Goal: Information Seeking & Learning: Learn about a topic

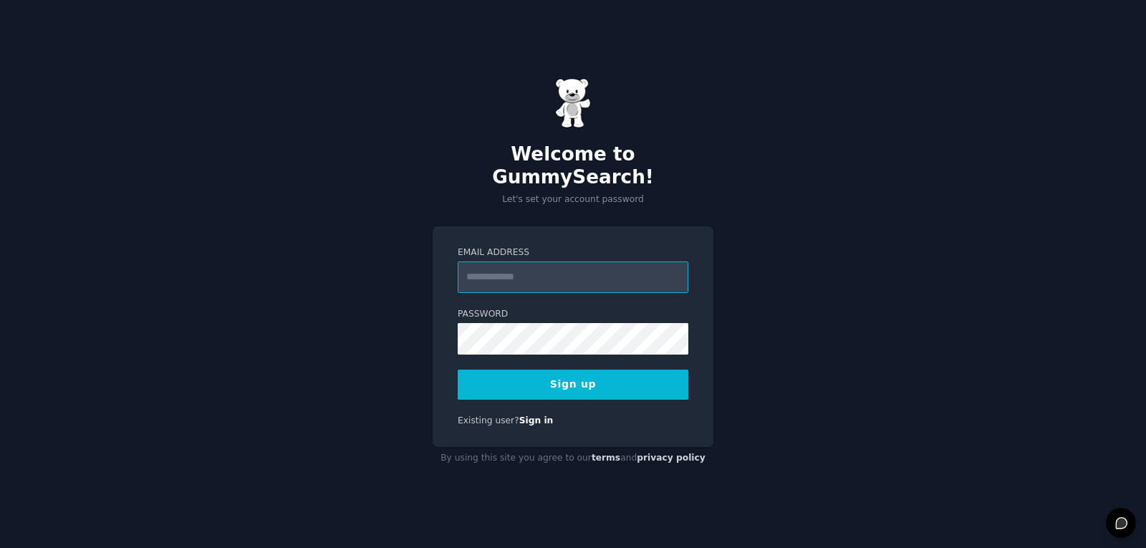
scroll to position [1657, 0]
click at [606, 269] on input "Email Address" at bounding box center [573, 277] width 231 height 32
type input "**********"
click at [778, 198] on div "**********" at bounding box center [573, 274] width 1146 height 548
click at [588, 370] on button "Sign up" at bounding box center [573, 385] width 231 height 30
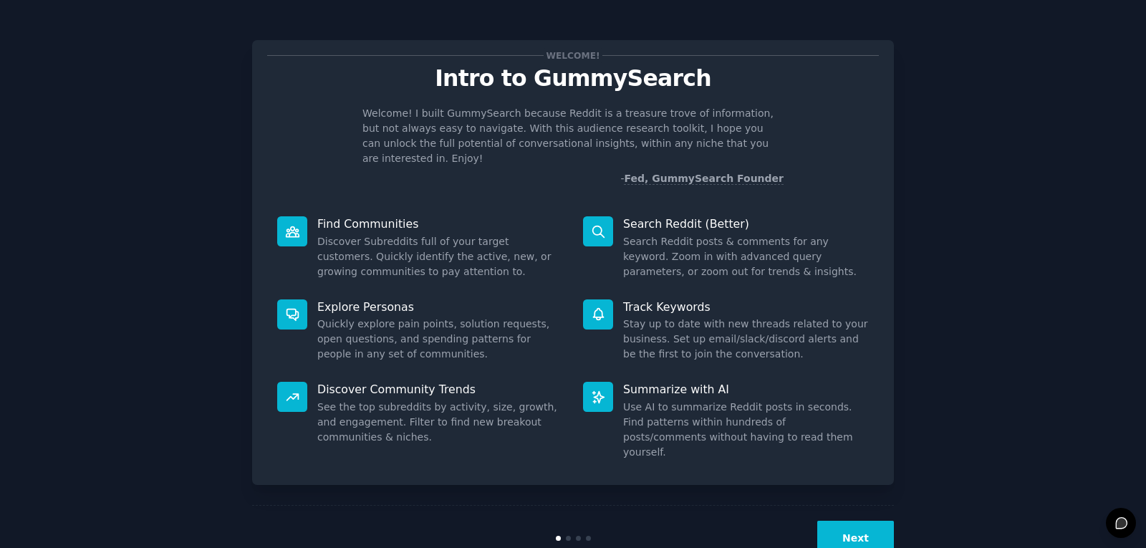
click at [832, 521] on button "Next" at bounding box center [855, 538] width 77 height 35
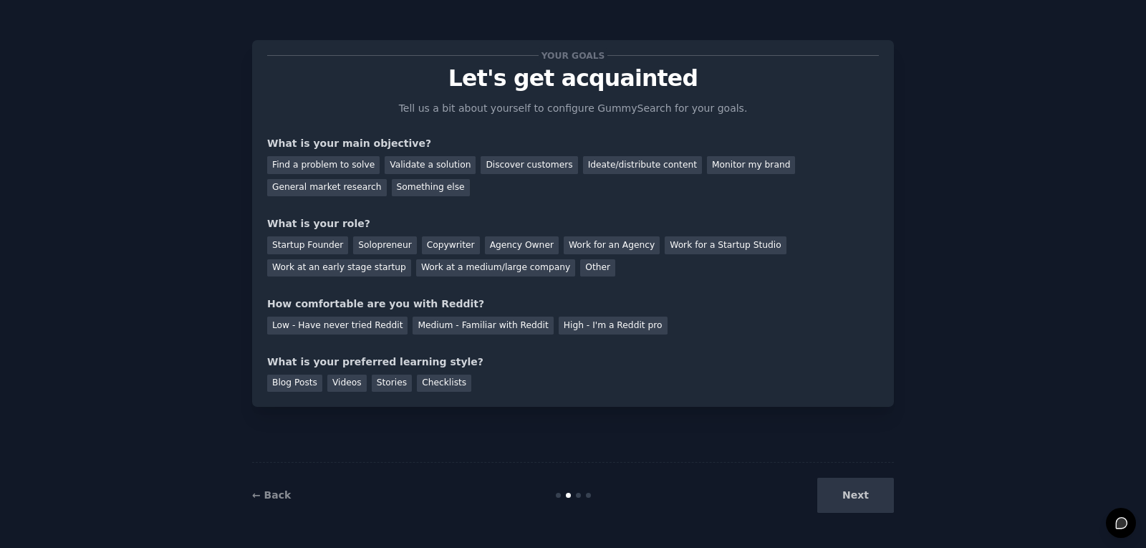
scroll to position [1657, 0]
click at [359, 165] on div "Find a problem to solve" at bounding box center [323, 165] width 112 height 18
click at [502, 162] on div "Discover customers" at bounding box center [529, 165] width 97 height 18
click at [387, 179] on div "General market research" at bounding box center [327, 188] width 120 height 18
click at [840, 509] on div "Next" at bounding box center [787, 495] width 214 height 35
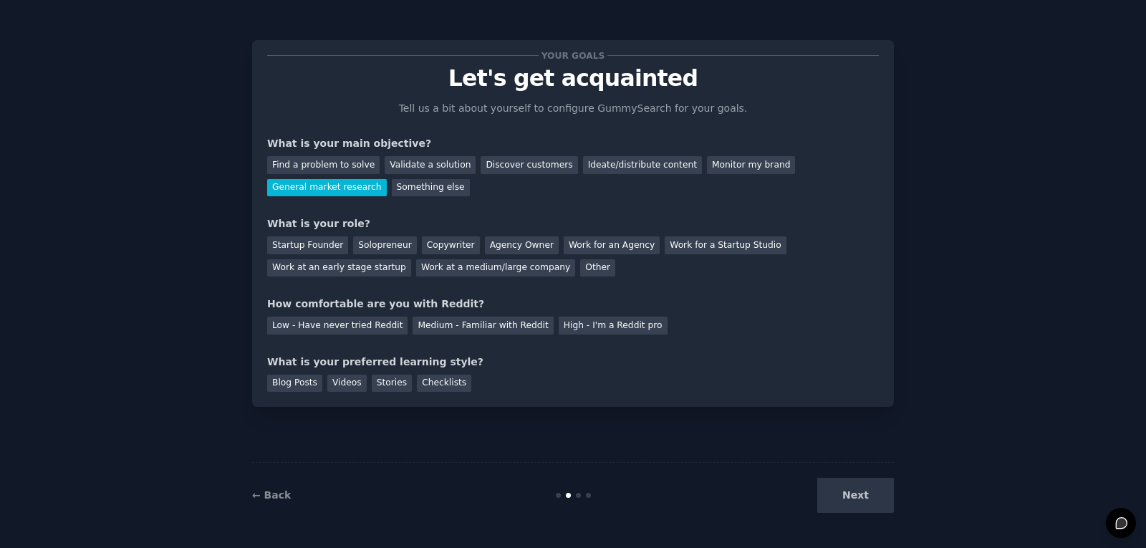
drag, startPoint x: 850, startPoint y: 494, endPoint x: 831, endPoint y: 435, distance: 61.9
click at [850, 493] on div "Next" at bounding box center [787, 495] width 214 height 35
click at [353, 247] on div "Solopreneur" at bounding box center [384, 245] width 63 height 18
click at [444, 324] on div "Medium - Familiar with Reddit" at bounding box center [483, 326] width 140 height 18
click at [417, 380] on div "Checklists" at bounding box center [444, 384] width 54 height 18
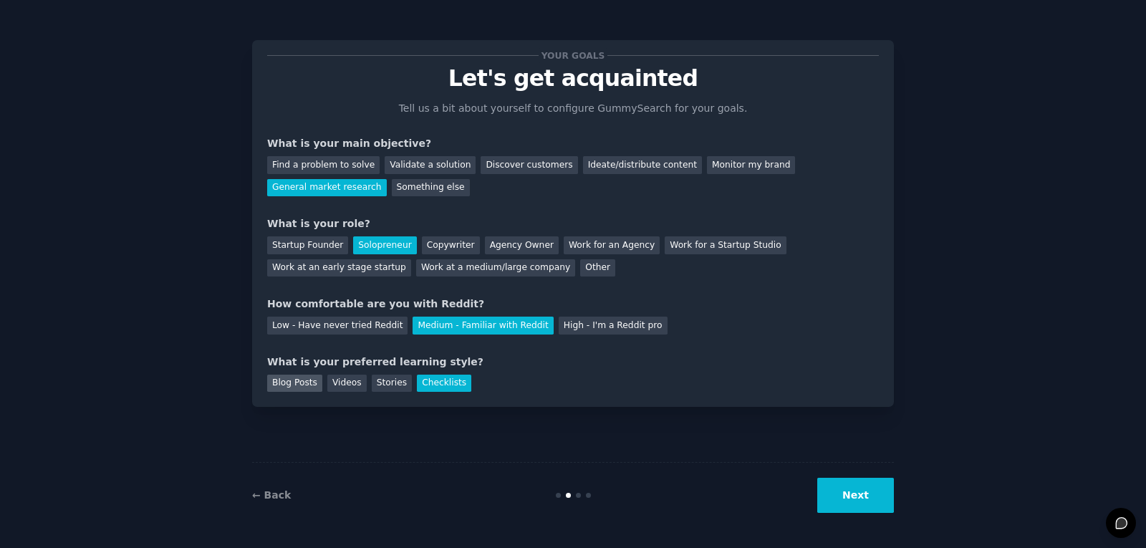
click at [297, 383] on div "Blog Posts" at bounding box center [294, 384] width 55 height 18
click at [439, 380] on div "Checklists" at bounding box center [444, 384] width 54 height 18
click at [837, 480] on button "Next" at bounding box center [855, 495] width 77 height 35
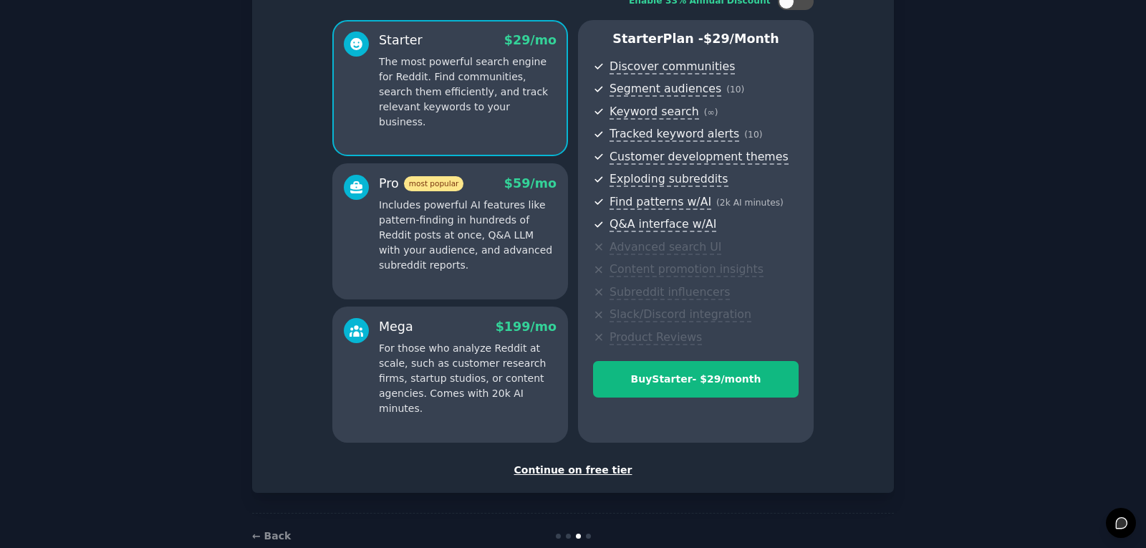
scroll to position [139, 0]
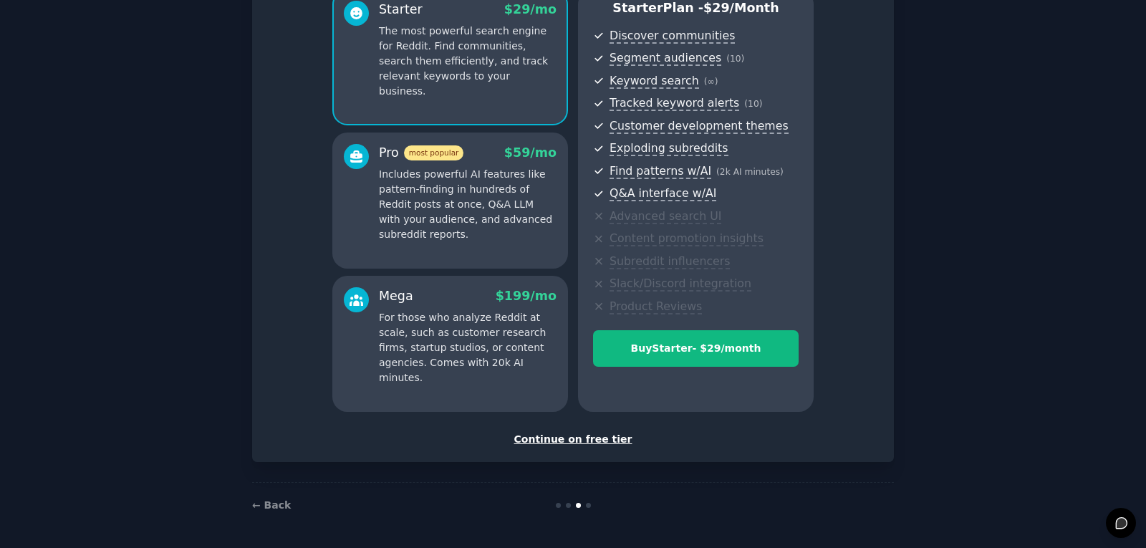
click at [554, 441] on div "Continue on free tier" at bounding box center [573, 439] width 612 height 15
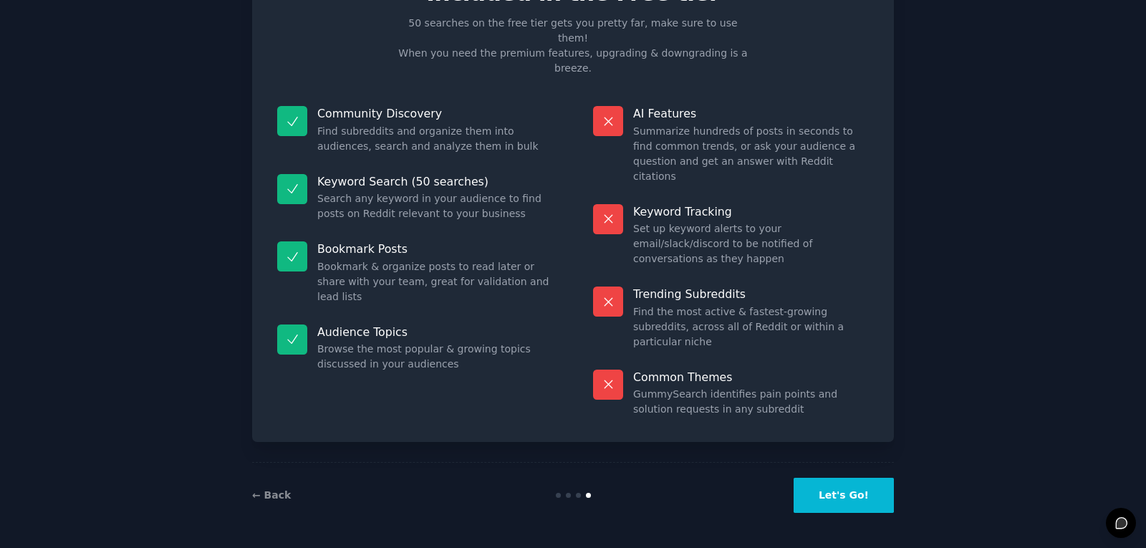
scroll to position [10, 0]
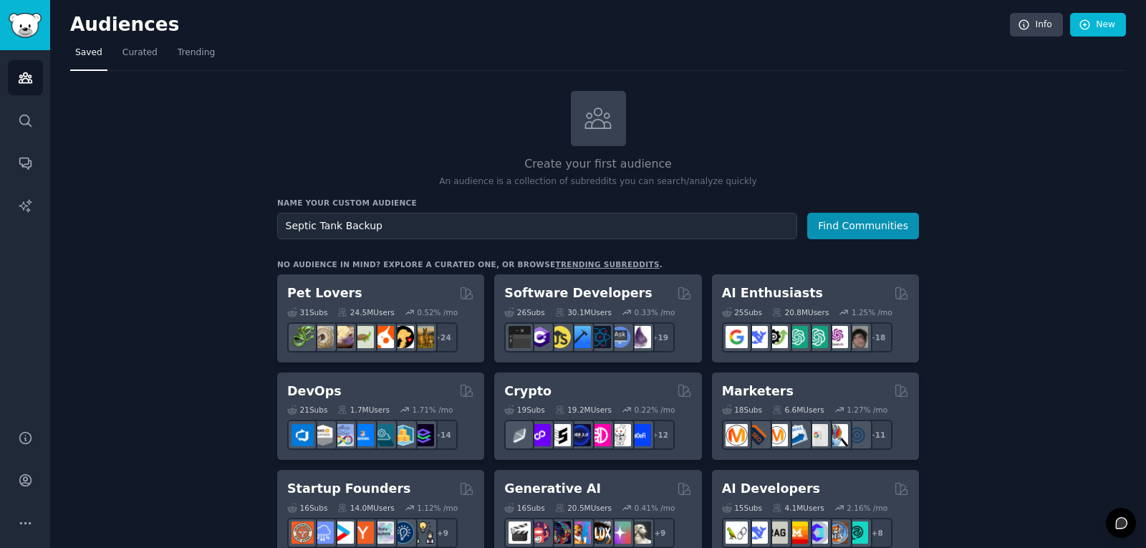
type input "Septic Tank Backup"
click at [807, 213] on button "Find Communities" at bounding box center [863, 226] width 112 height 27
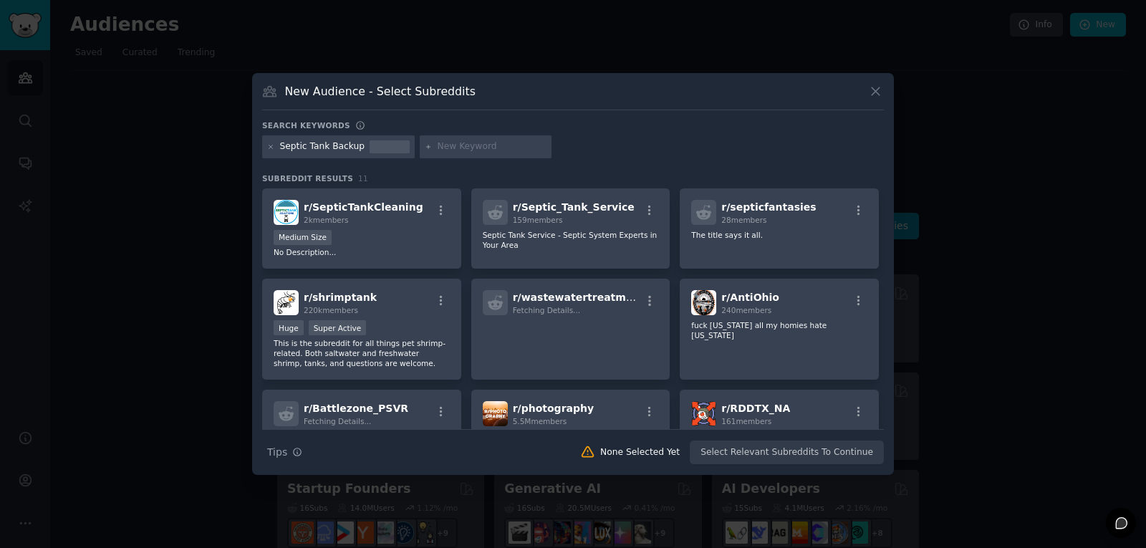
click at [352, 146] on div "Septic Tank Backup" at bounding box center [322, 146] width 85 height 13
click at [350, 148] on div "Septic Tank Backup" at bounding box center [322, 146] width 85 height 13
click at [438, 147] on input "text" at bounding box center [492, 146] width 109 height 13
type input "Septic Tank"
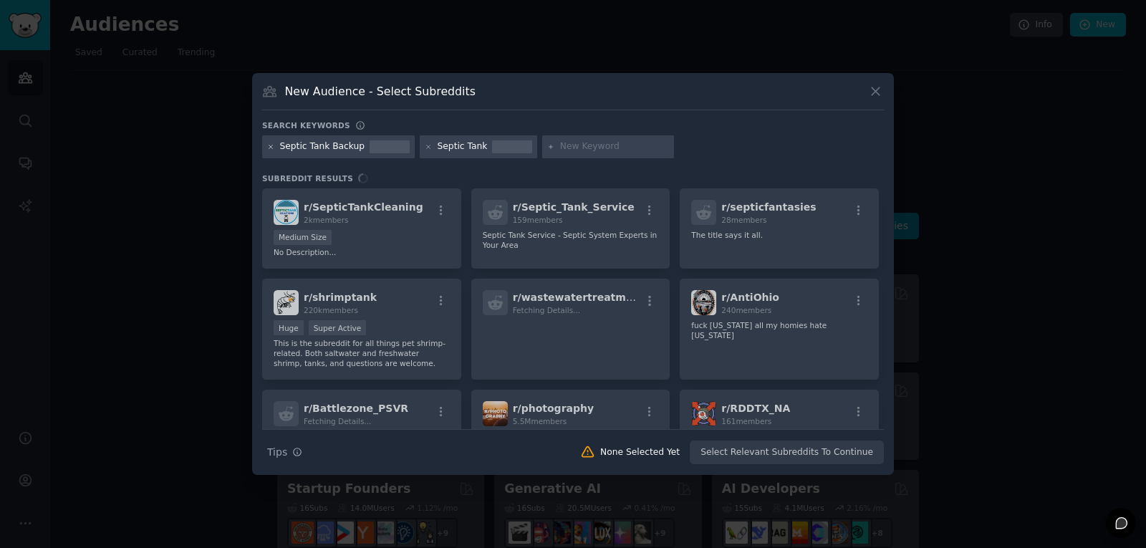
click at [271, 144] on icon at bounding box center [271, 147] width 8 height 8
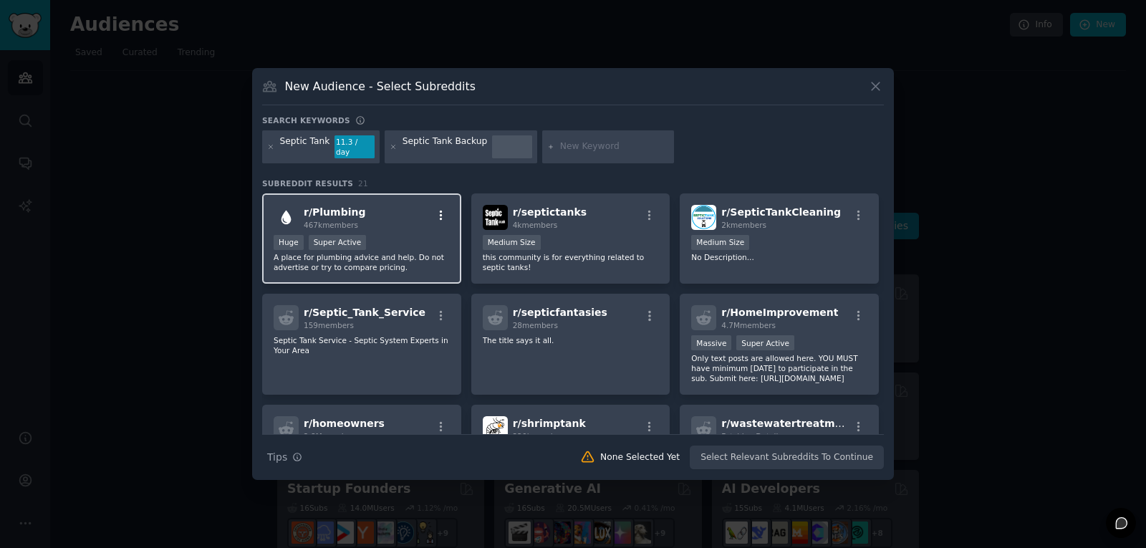
click at [440, 210] on icon "button" at bounding box center [441, 215] width 3 height 10
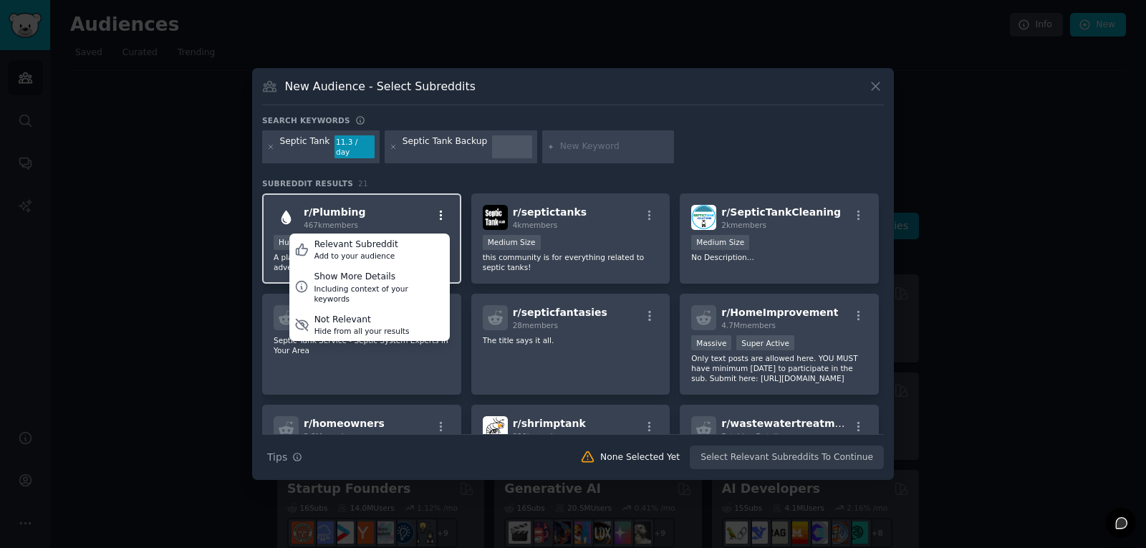
click at [440, 210] on icon "button" at bounding box center [441, 215] width 3 height 10
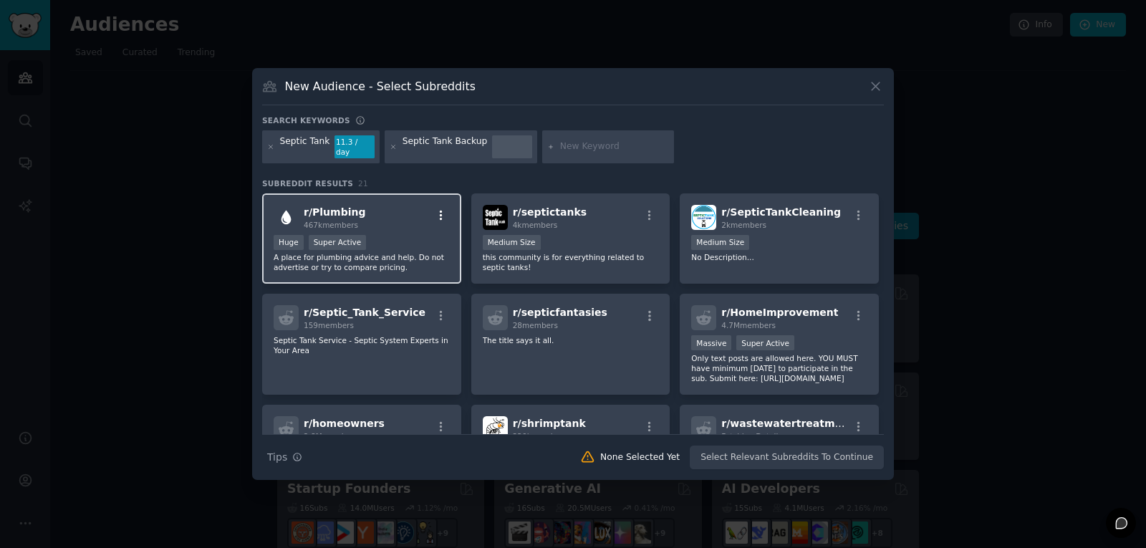
click at [440, 210] on icon "button" at bounding box center [441, 215] width 3 height 10
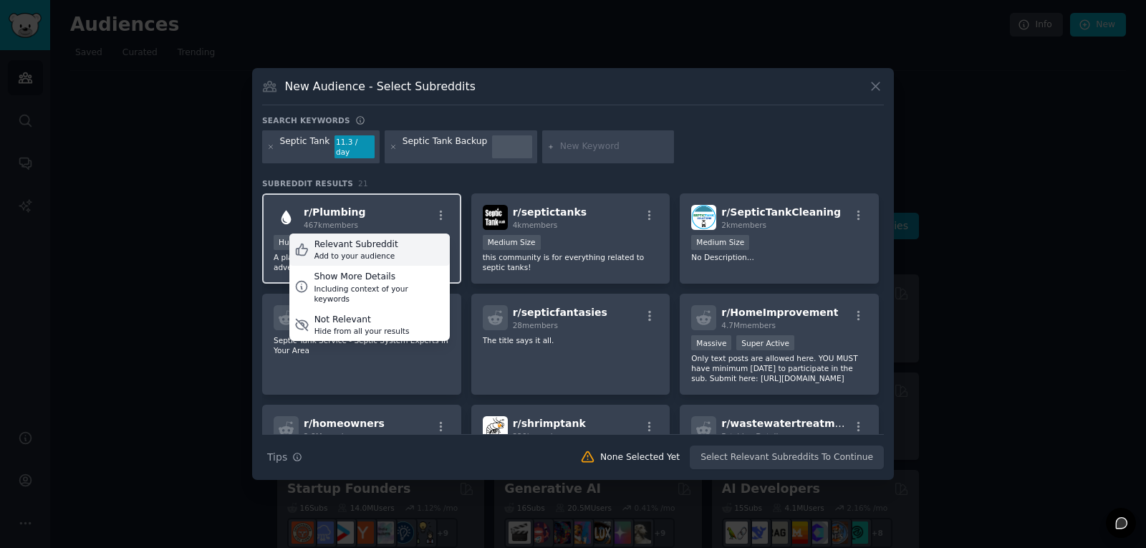
click at [416, 239] on div "Relevant Subreddit Add to your audience" at bounding box center [369, 250] width 160 height 33
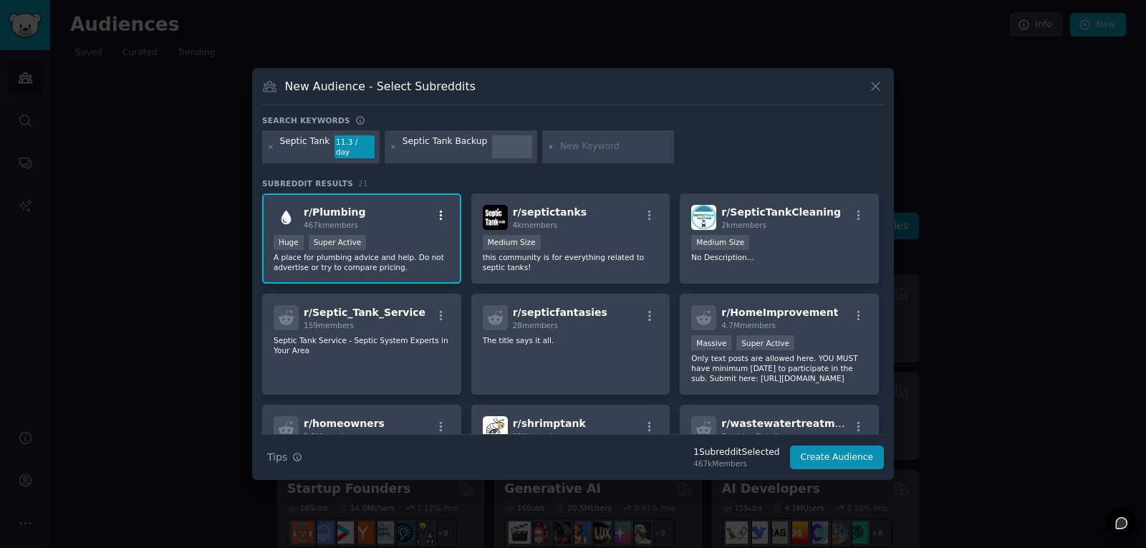
click at [441, 209] on icon "button" at bounding box center [441, 215] width 13 height 13
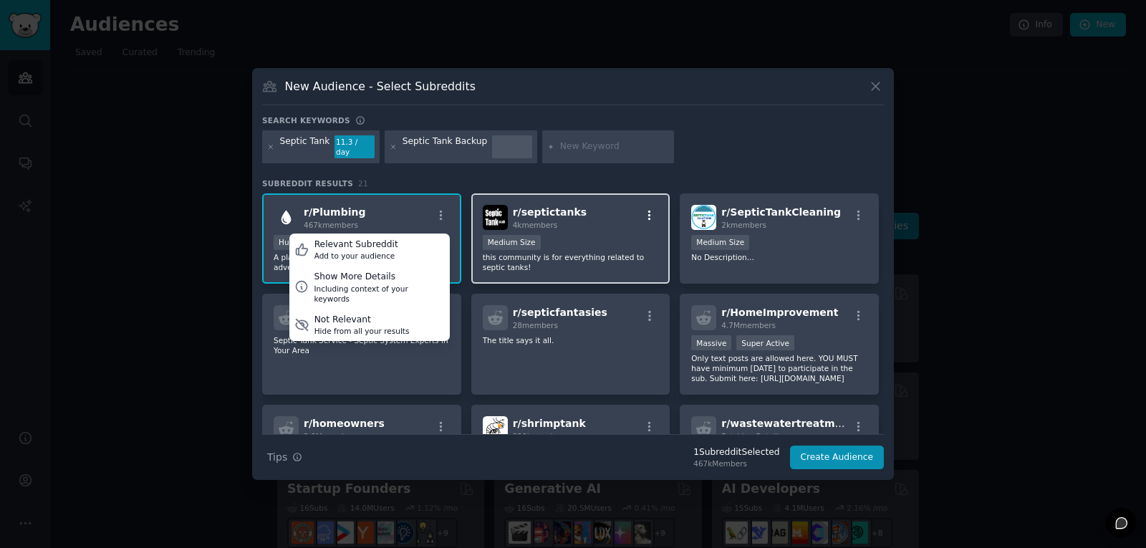
click at [646, 209] on icon "button" at bounding box center [649, 215] width 13 height 13
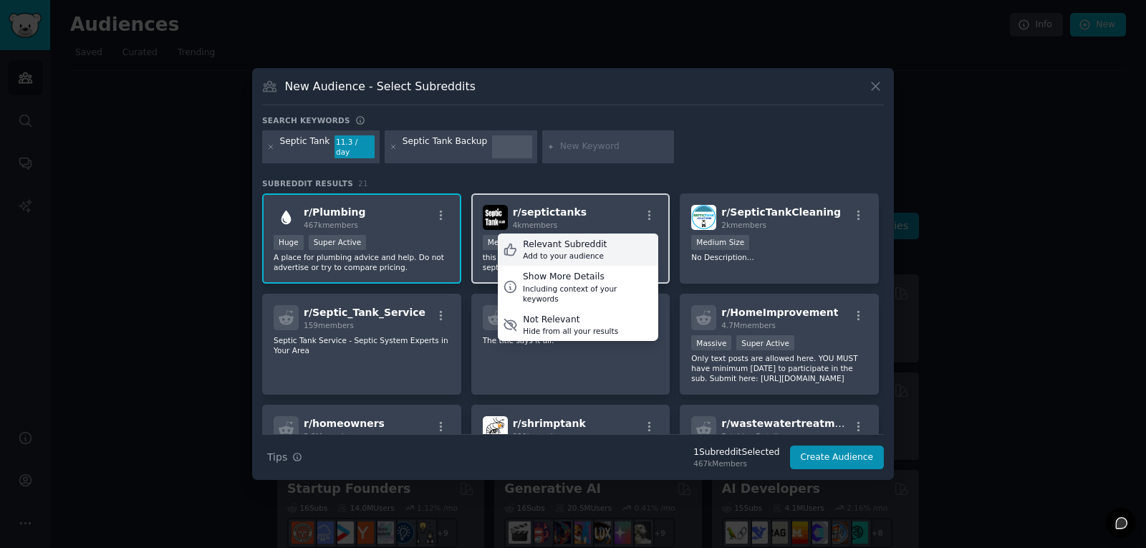
click at [615, 239] on div "Relevant Subreddit Add to your audience" at bounding box center [578, 250] width 160 height 33
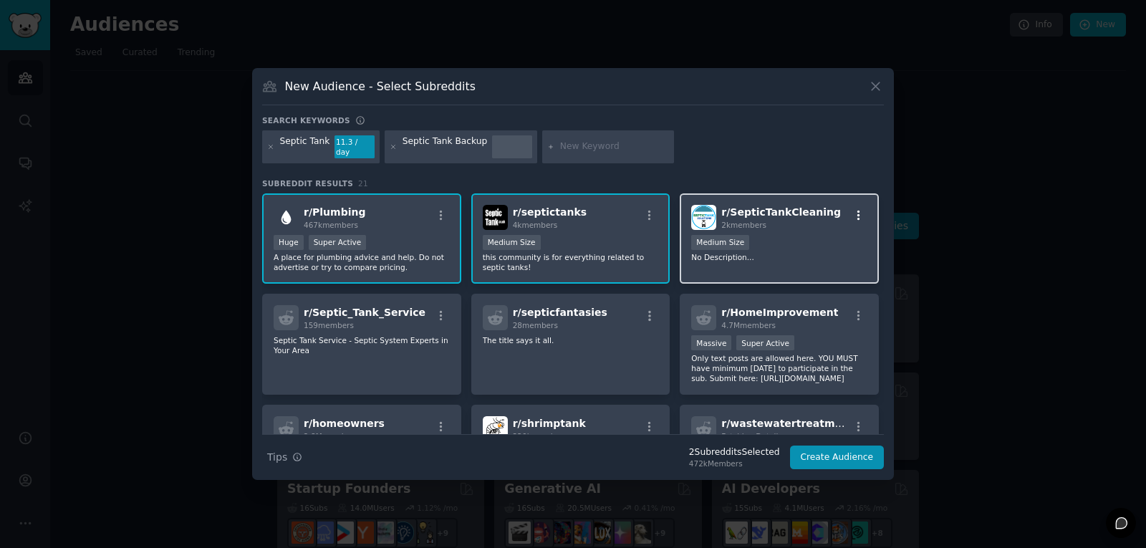
click at [853, 212] on icon "button" at bounding box center [859, 215] width 13 height 13
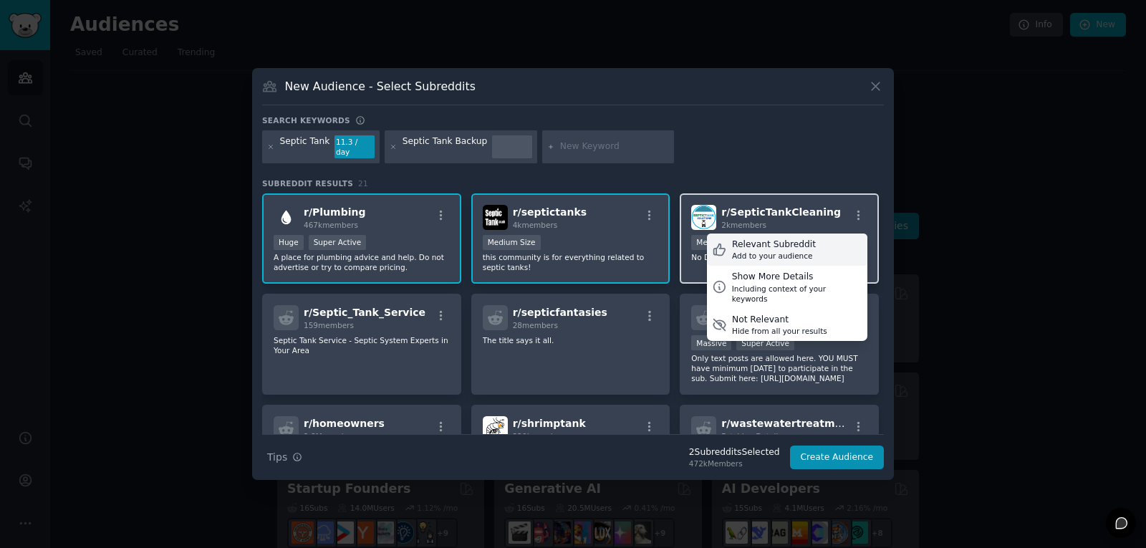
click at [811, 247] on div "Relevant Subreddit Add to your audience" at bounding box center [787, 250] width 160 height 33
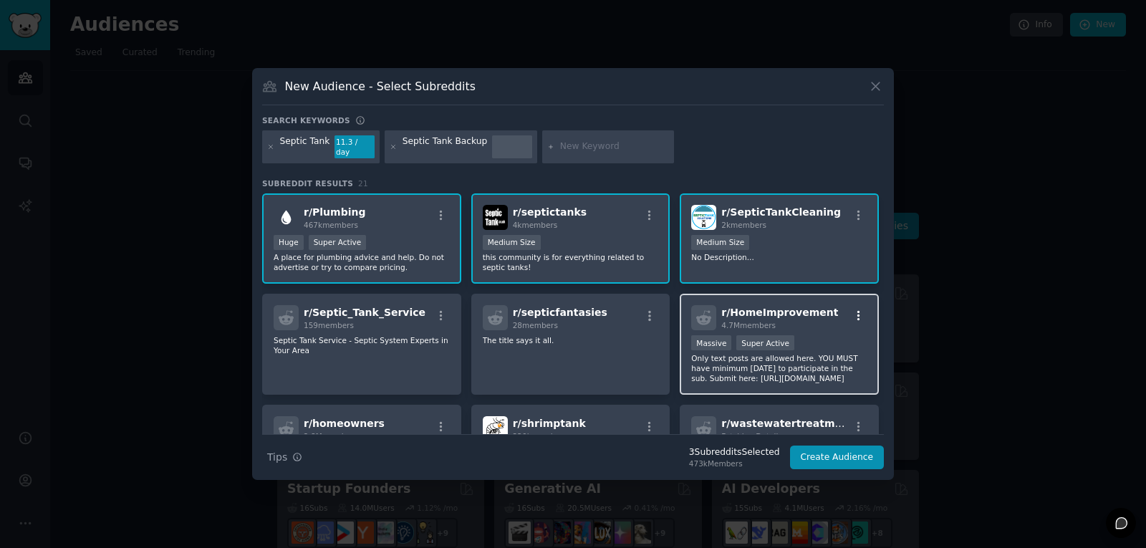
click at [853, 310] on icon "button" at bounding box center [859, 316] width 13 height 13
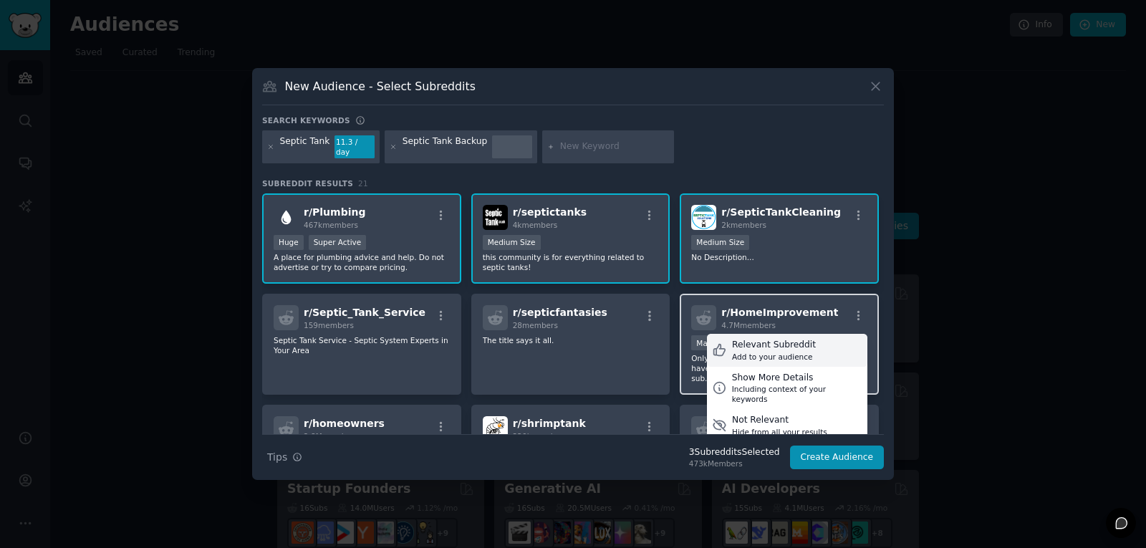
click at [812, 349] on div "Relevant Subreddit Add to your audience" at bounding box center [787, 350] width 160 height 33
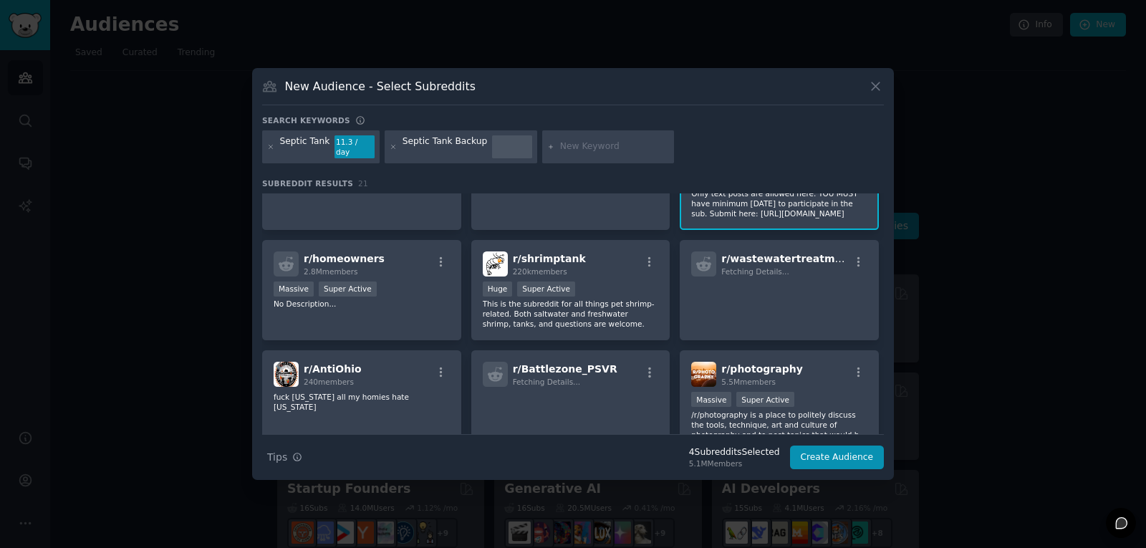
scroll to position [191, 0]
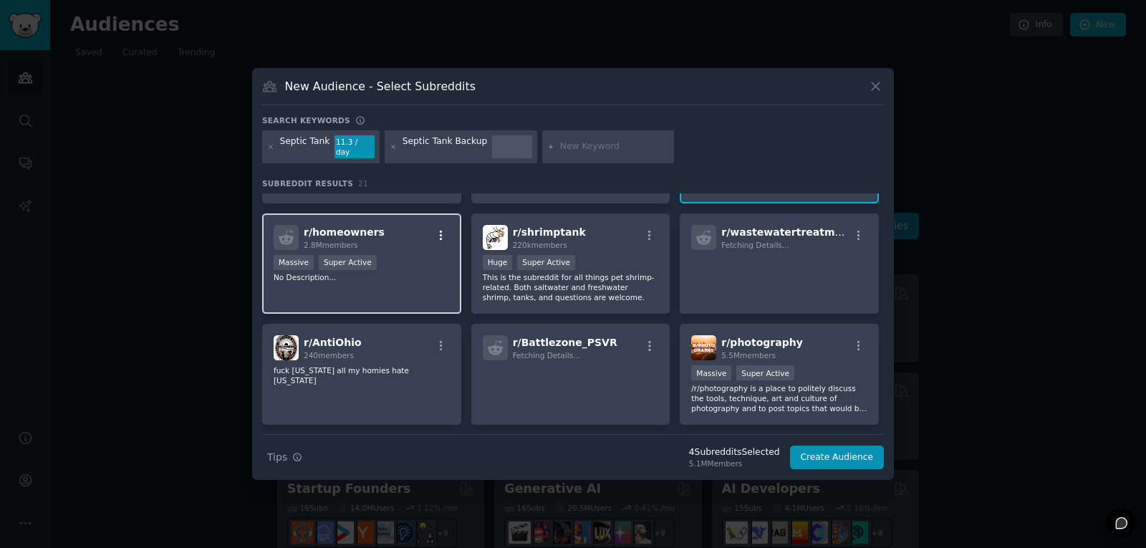
click at [441, 230] on icon "button" at bounding box center [441, 235] width 13 height 13
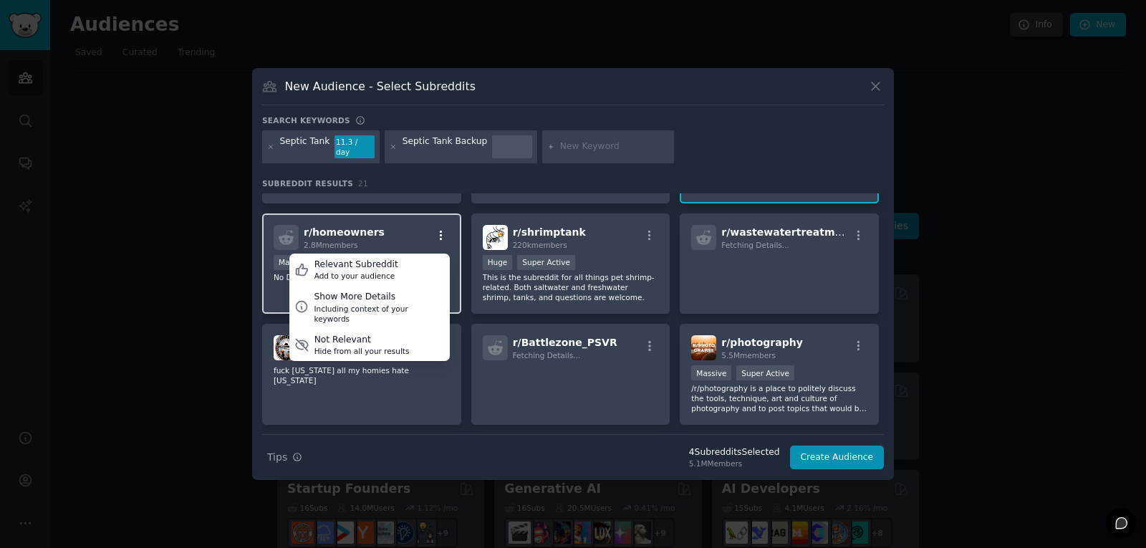
click at [441, 230] on icon "button" at bounding box center [441, 235] width 13 height 13
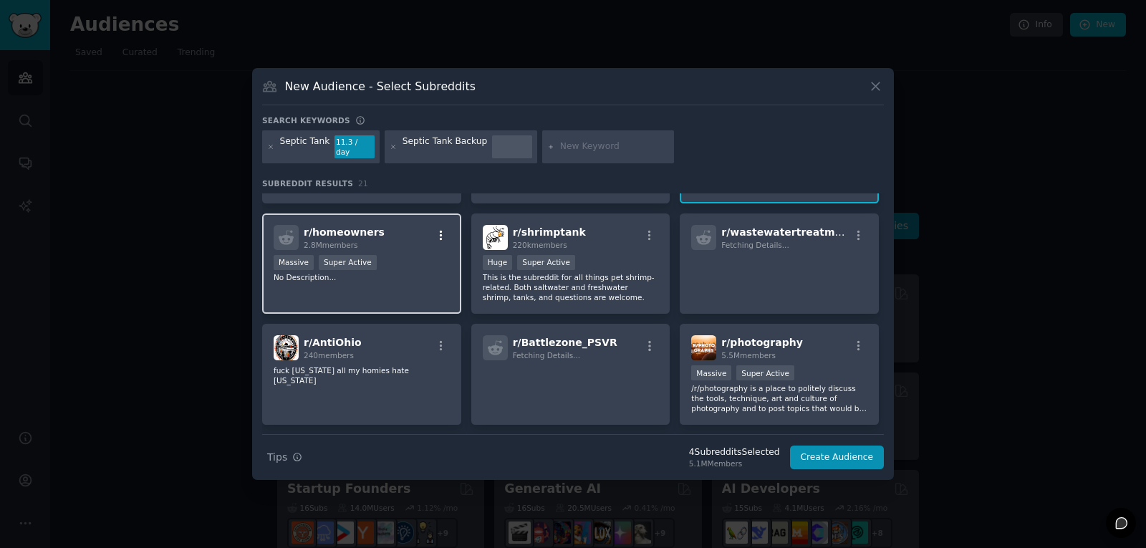
click at [438, 229] on icon "button" at bounding box center [441, 235] width 13 height 13
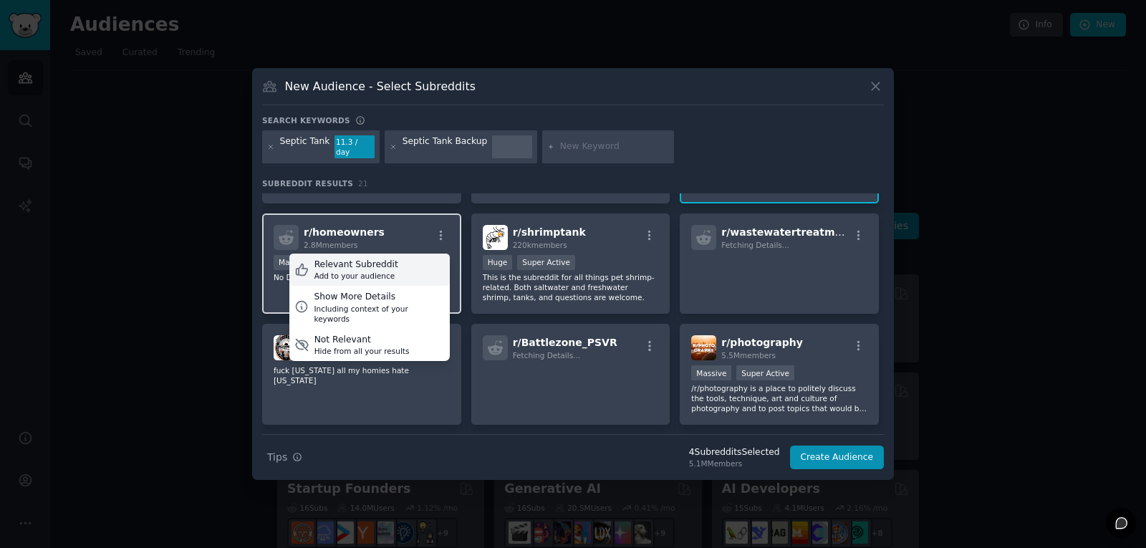
click at [406, 262] on div "Relevant Subreddit Add to your audience" at bounding box center [369, 270] width 160 height 33
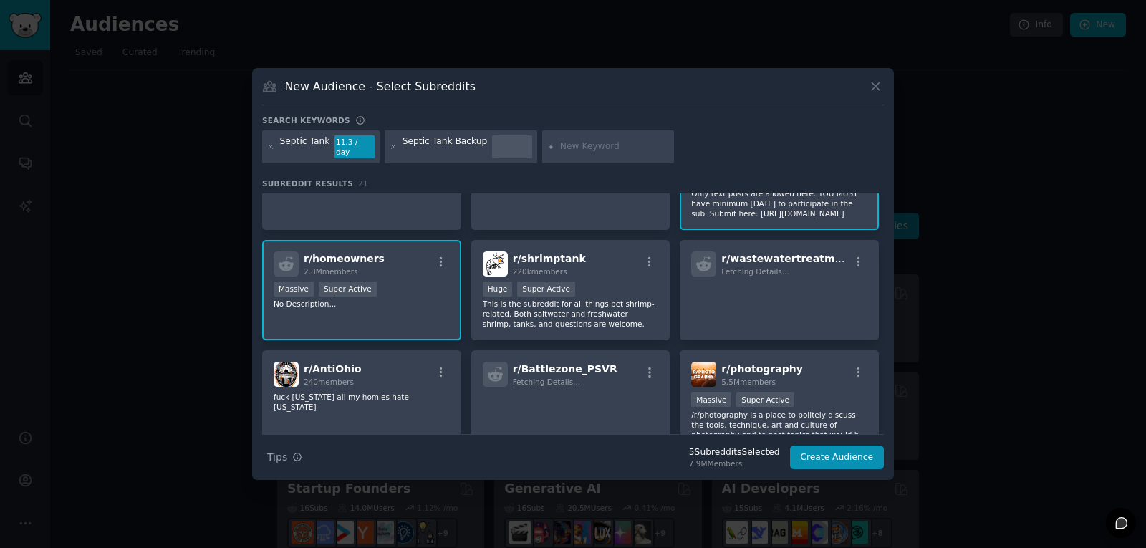
scroll to position [0, 0]
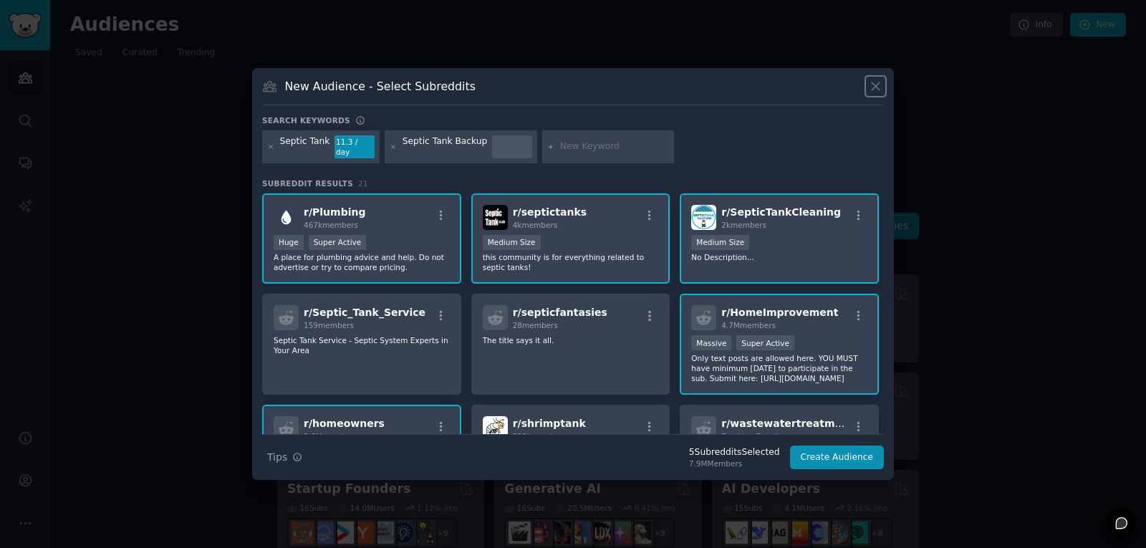
click at [881, 90] on icon at bounding box center [875, 86] width 15 height 15
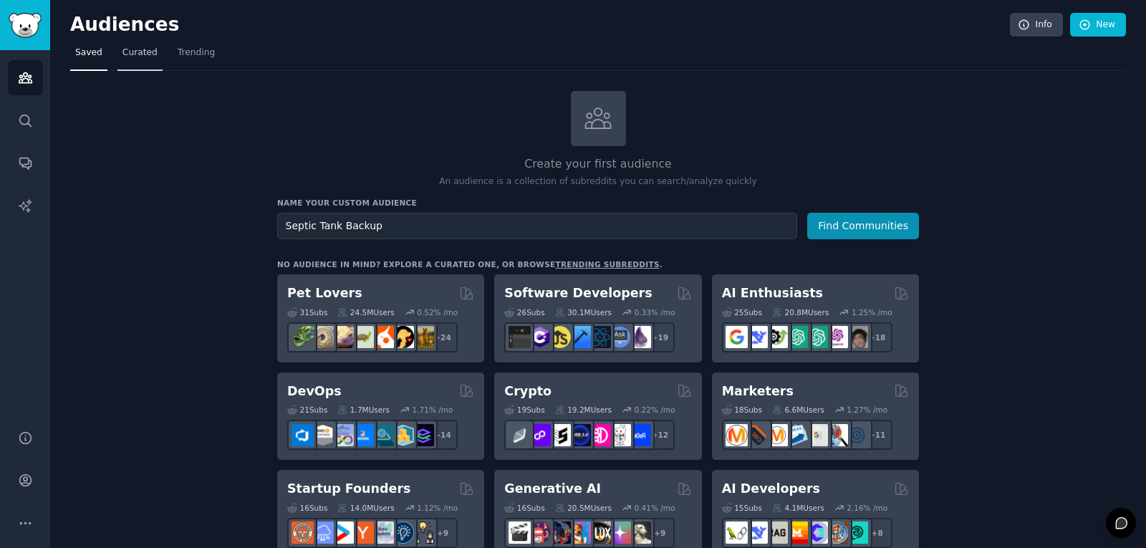
click at [117, 55] on link "Curated" at bounding box center [139, 56] width 45 height 29
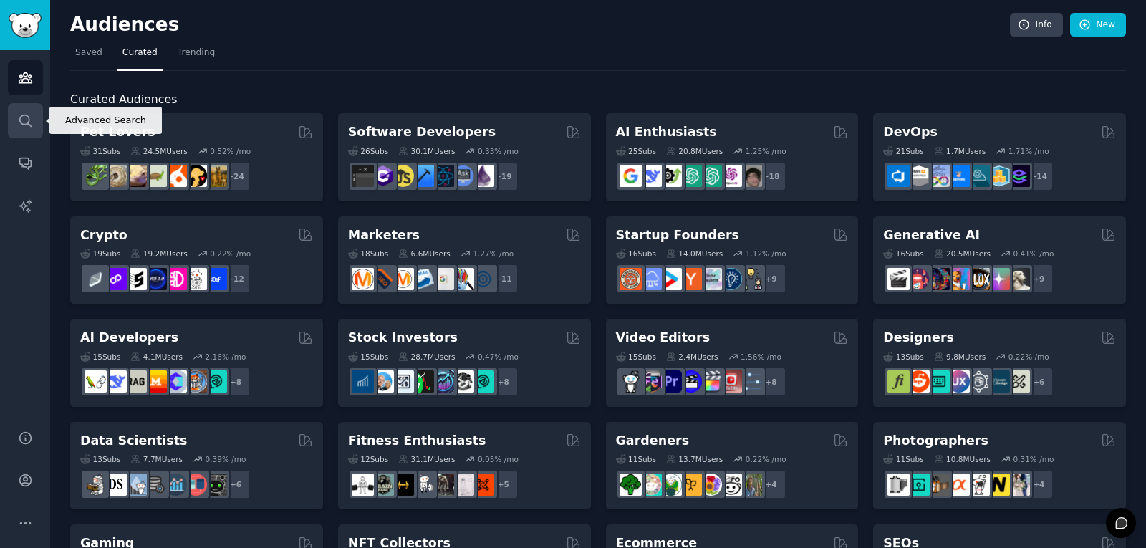
click at [24, 128] on link "Search" at bounding box center [25, 120] width 35 height 35
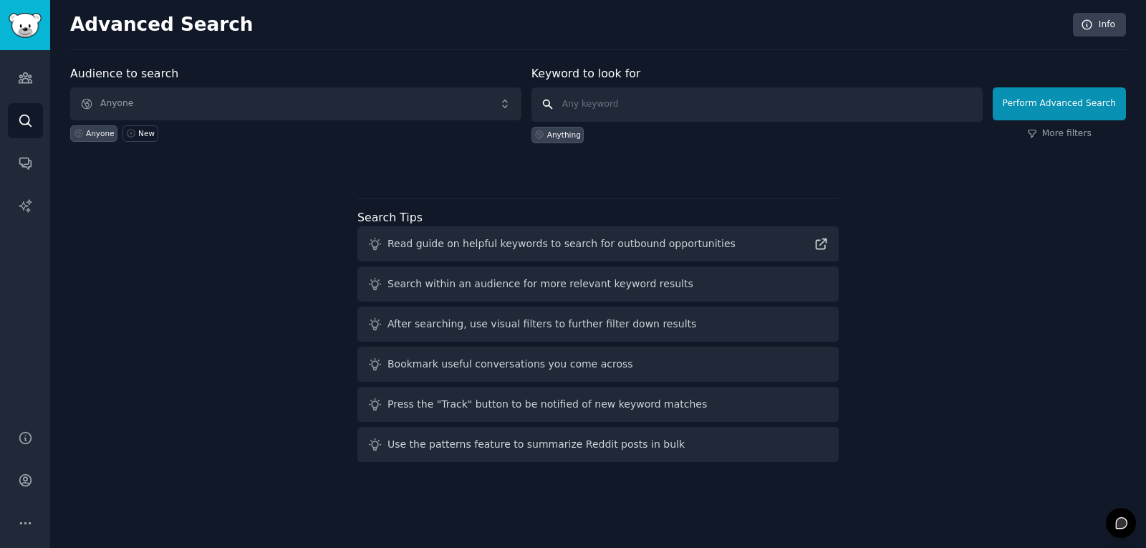
click at [667, 100] on input "text" at bounding box center [757, 104] width 451 height 34
type input "Septic Tank"
click at [1078, 100] on button "Perform Advanced Search" at bounding box center [1059, 103] width 133 height 33
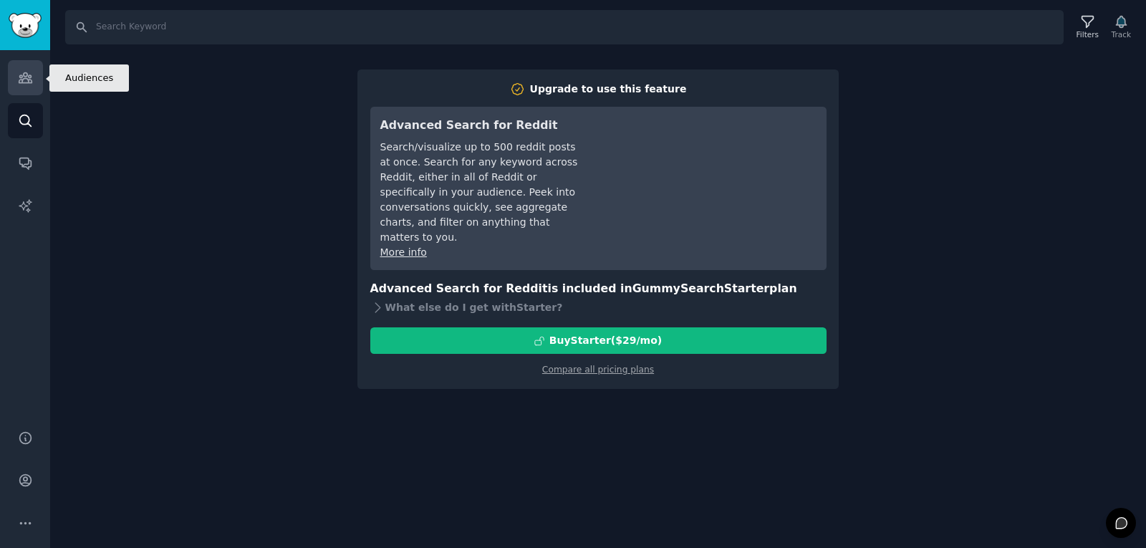
click at [27, 88] on link "Audiences" at bounding box center [25, 77] width 35 height 35
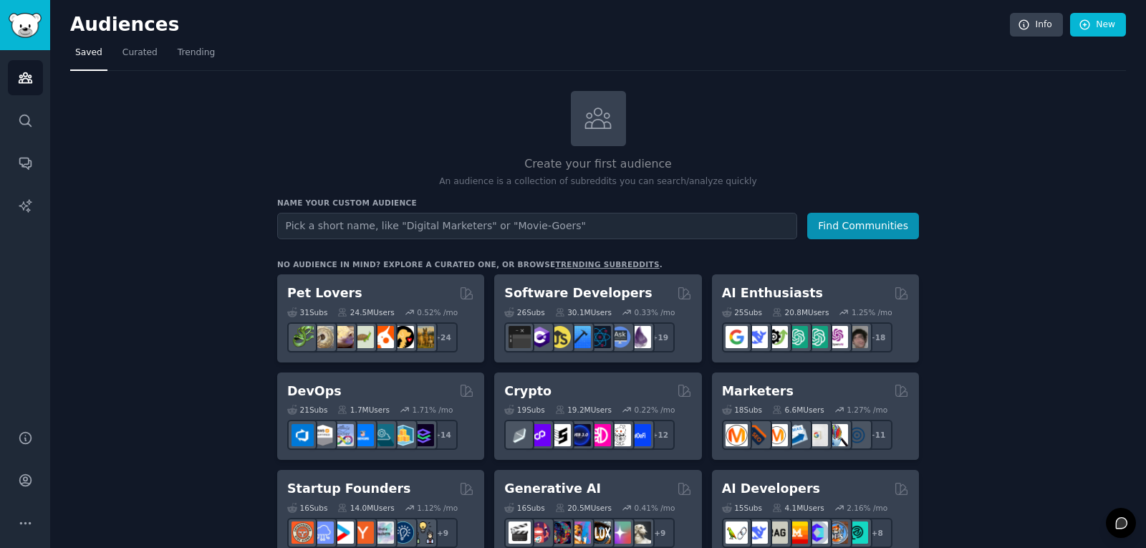
click at [359, 229] on input "text" at bounding box center [537, 226] width 520 height 27
type input "Septic Tank"
click at [807, 213] on button "Find Communities" at bounding box center [863, 226] width 112 height 27
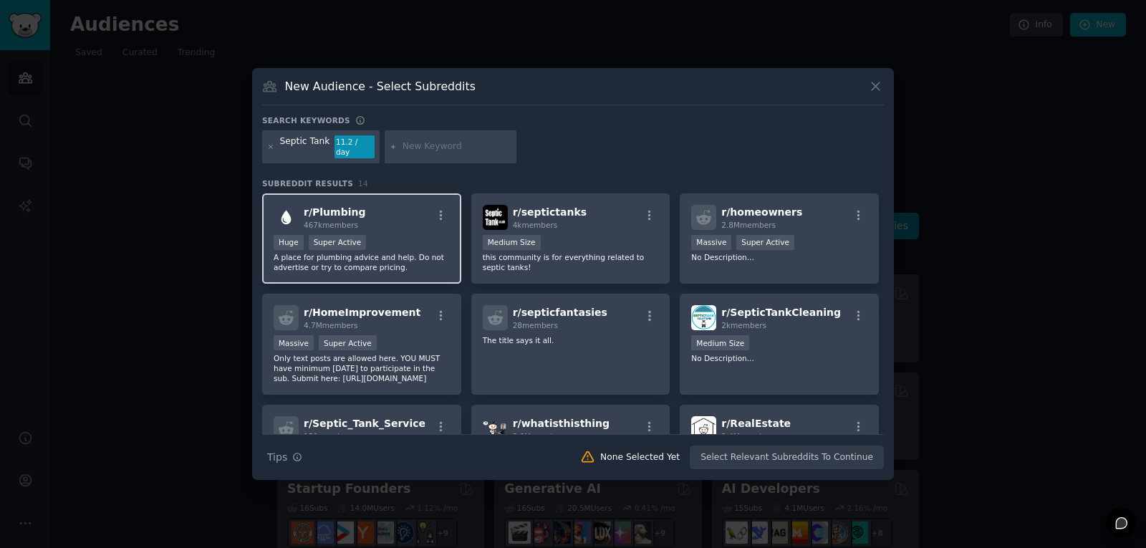
drag, startPoint x: 358, startPoint y: 224, endPoint x: 339, endPoint y: 216, distance: 20.2
click at [339, 221] on span "467k members" at bounding box center [331, 225] width 54 height 9
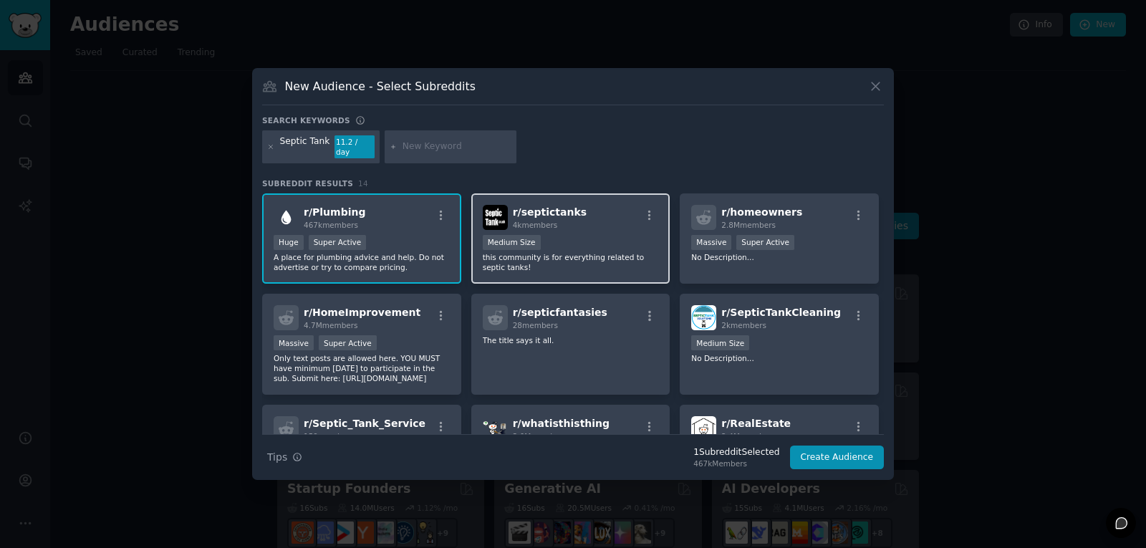
click at [547, 221] on span "4k members" at bounding box center [535, 225] width 45 height 9
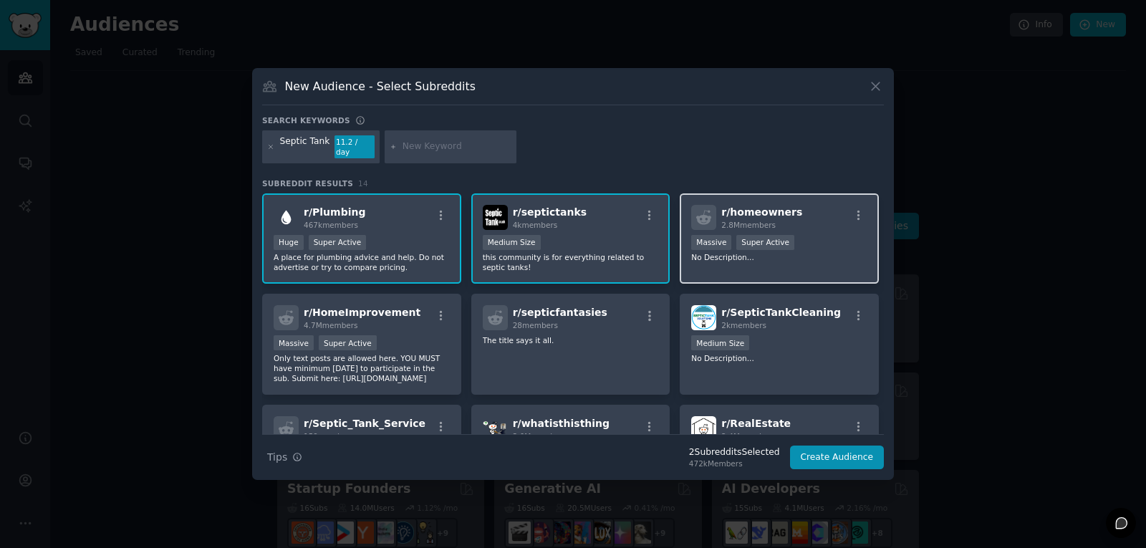
click at [752, 261] on div "r/ homeowners 2.8M members Massive Super Active No Description..." at bounding box center [779, 238] width 199 height 91
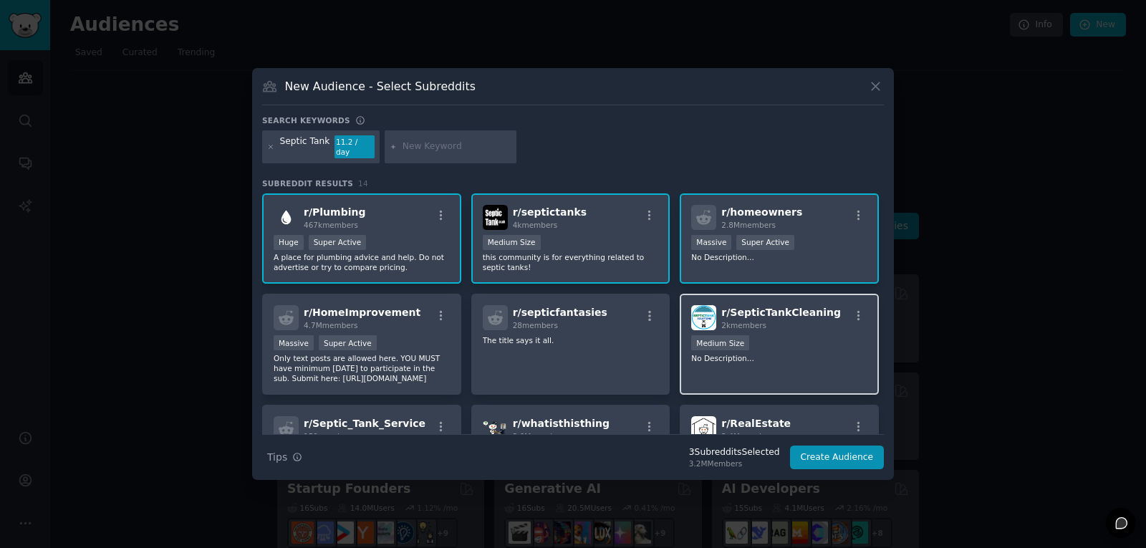
click at [757, 307] on span "r/ SepticTankCleaning" at bounding box center [781, 312] width 120 height 11
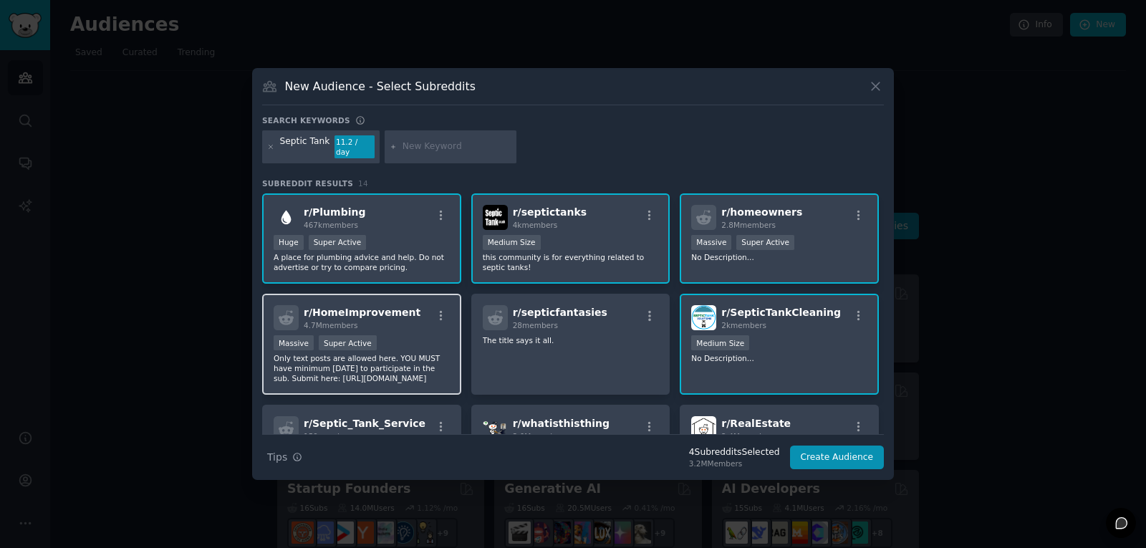
click at [405, 317] on div "r/ HomeImprovement 4.7M members" at bounding box center [362, 317] width 176 height 25
click at [800, 364] on div "r/ SepticTankCleaning 2k members 1000 - 10,000 members Medium Size No Descripti…" at bounding box center [779, 344] width 199 height 101
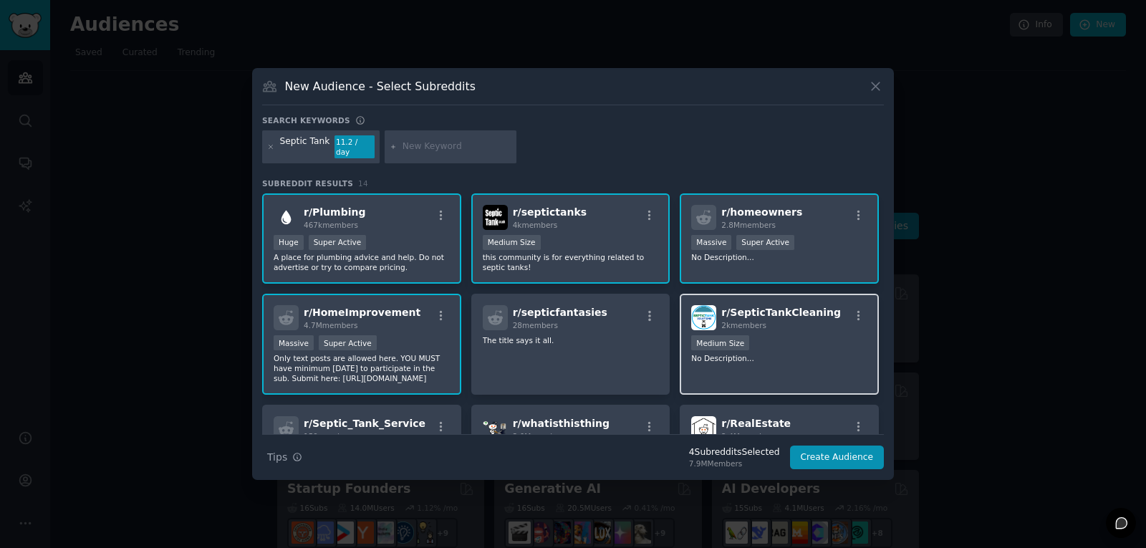
click at [800, 364] on div "r/ SepticTankCleaning 2k members 1000 - 10,000 members Medium Size No Descripti…" at bounding box center [779, 344] width 199 height 101
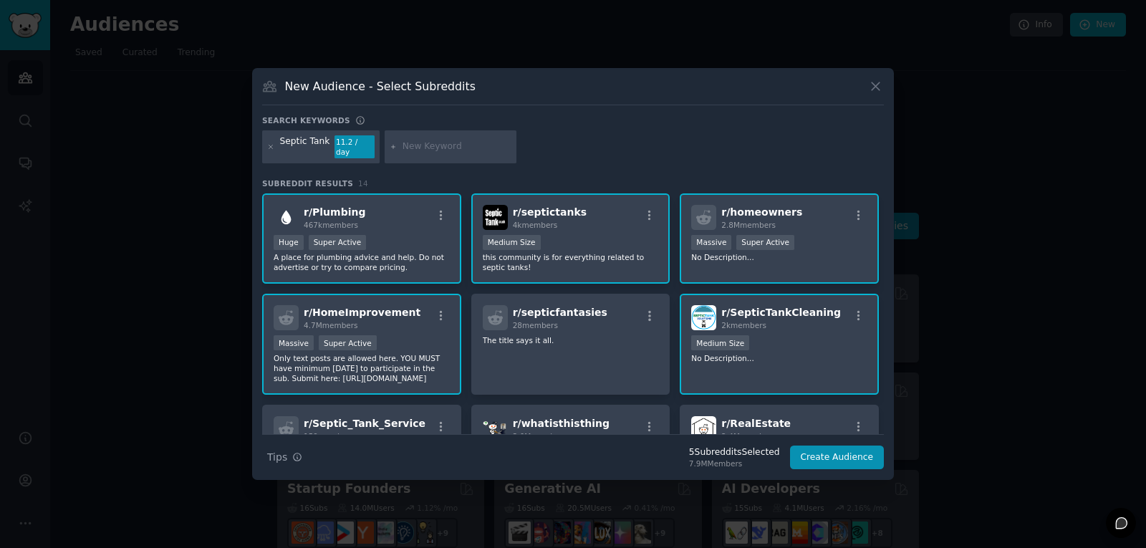
click at [789, 356] on p "No Description..." at bounding box center [779, 358] width 176 height 10
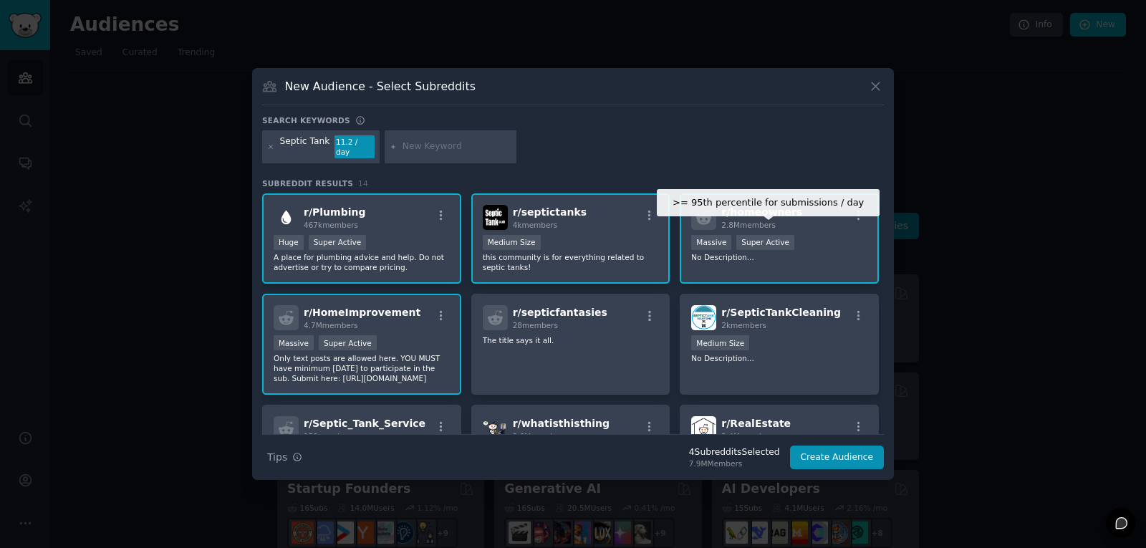
click at [769, 236] on div "Super Active" at bounding box center [765, 242] width 58 height 15
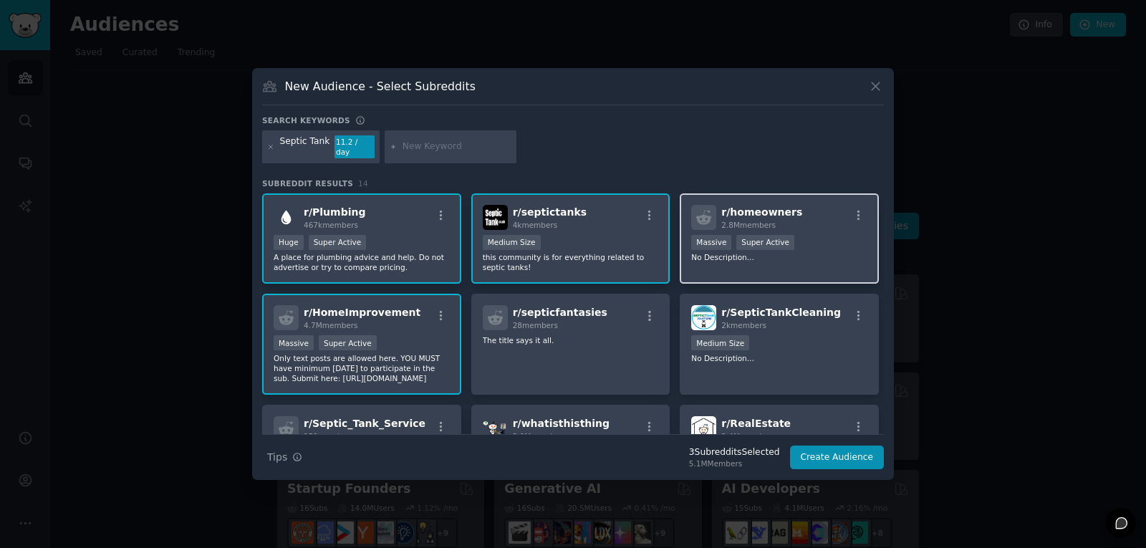
click at [806, 254] on p "No Description..." at bounding box center [779, 257] width 176 height 10
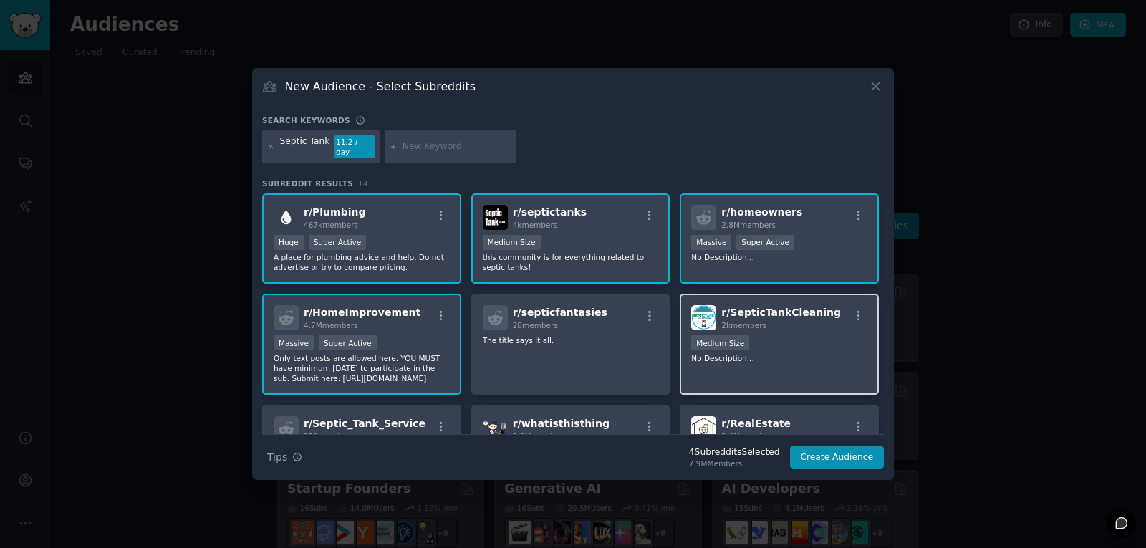
click at [823, 337] on div "1000 - 10,000 members Medium Size" at bounding box center [779, 344] width 176 height 18
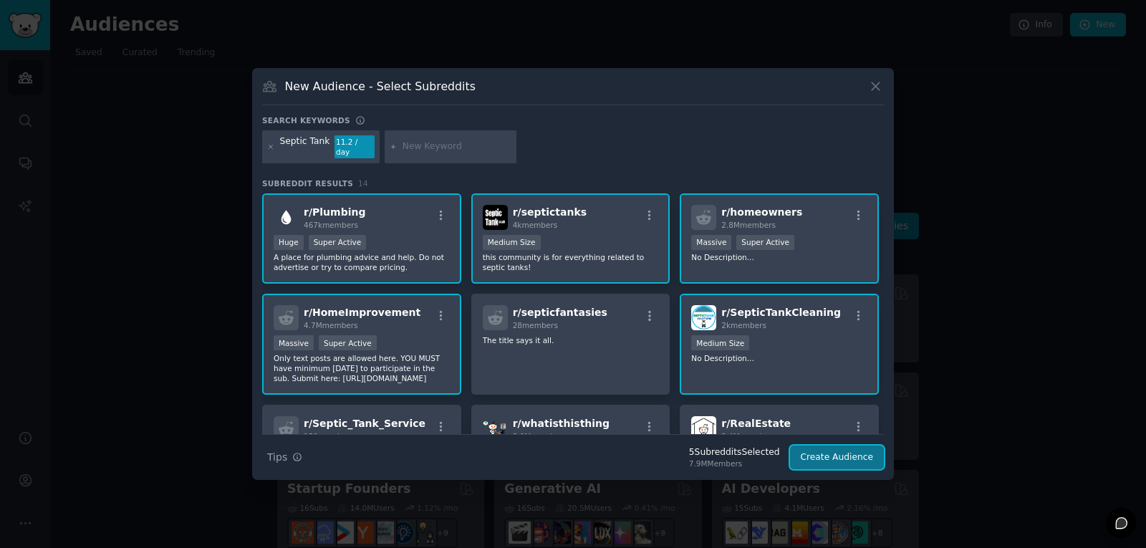
click at [840, 451] on button "Create Audience" at bounding box center [837, 458] width 95 height 24
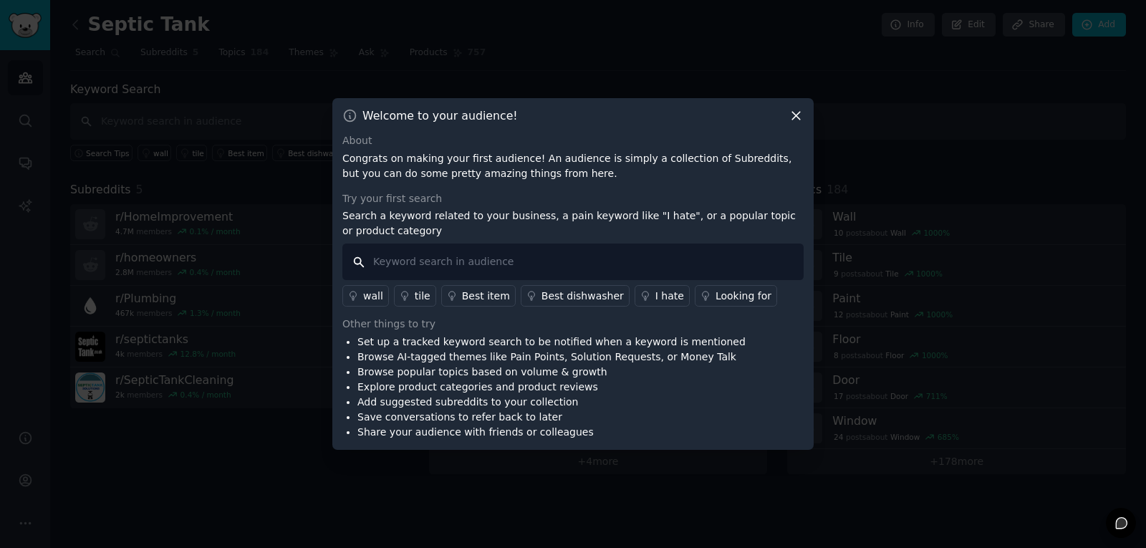
click at [469, 262] on input "text" at bounding box center [572, 262] width 461 height 37
type input "septic tank"
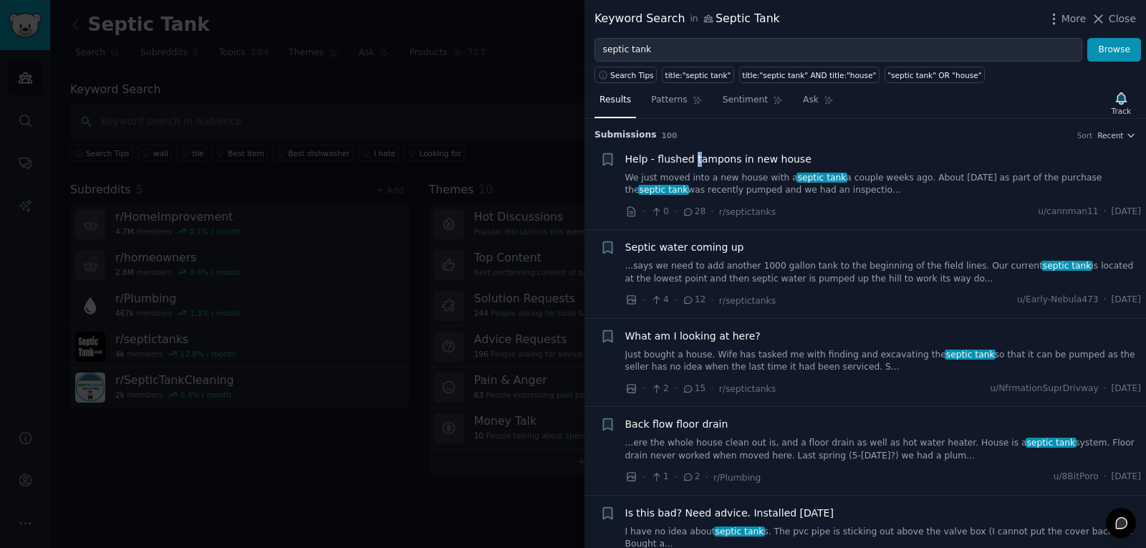
drag, startPoint x: 652, startPoint y: 178, endPoint x: 698, endPoint y: 157, distance: 50.3
type textarea "t"
click at [698, 157] on li "Reddit text submission + Help - flushed tampons in new house We just moved into…" at bounding box center [866, 186] width 562 height 88
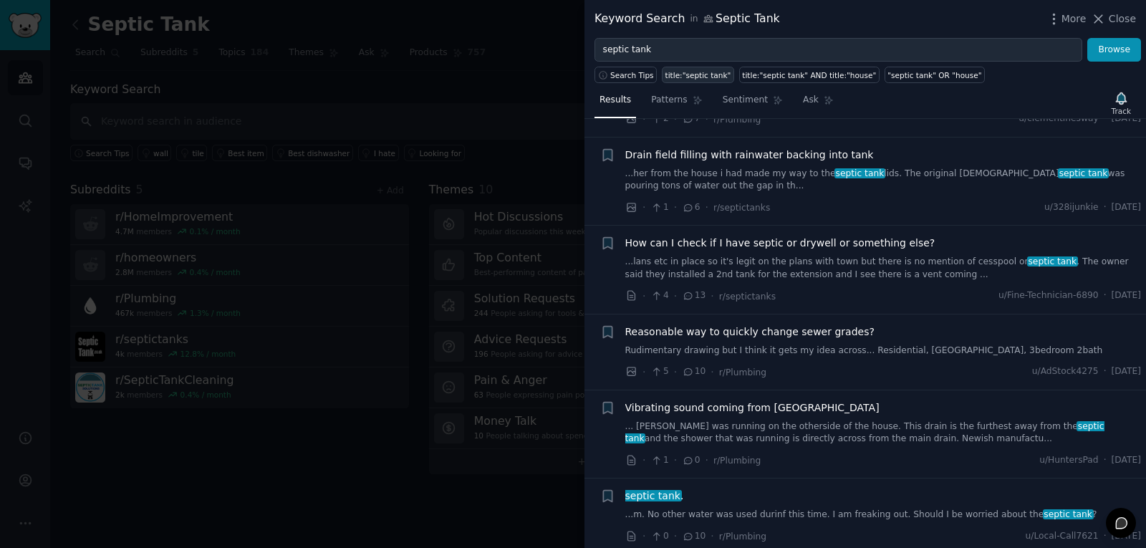
scroll to position [2592, 0]
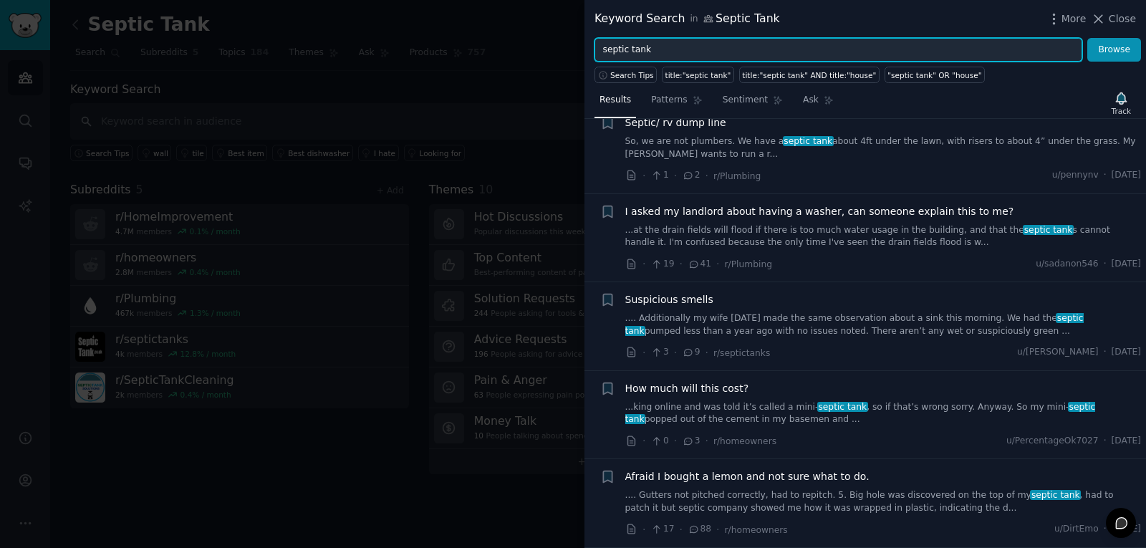
click at [676, 49] on input "septic tank" at bounding box center [839, 50] width 488 height 24
click at [1088, 38] on button "Browse" at bounding box center [1115, 50] width 54 height 24
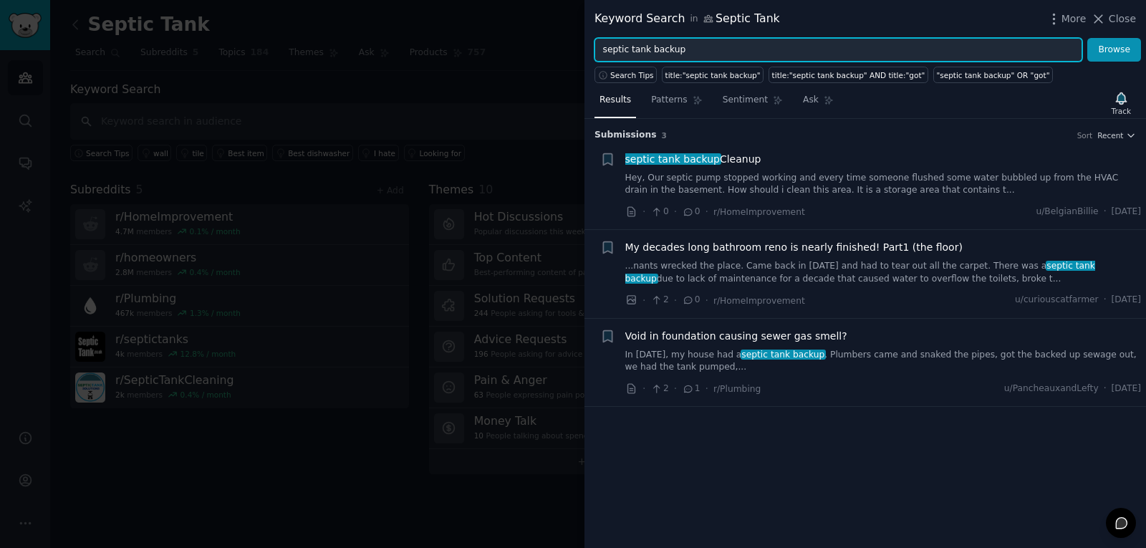
click at [692, 54] on input "septic tank backup" at bounding box center [839, 50] width 488 height 24
type input "septic tank"
click at [1088, 38] on button "Browse" at bounding box center [1115, 50] width 54 height 24
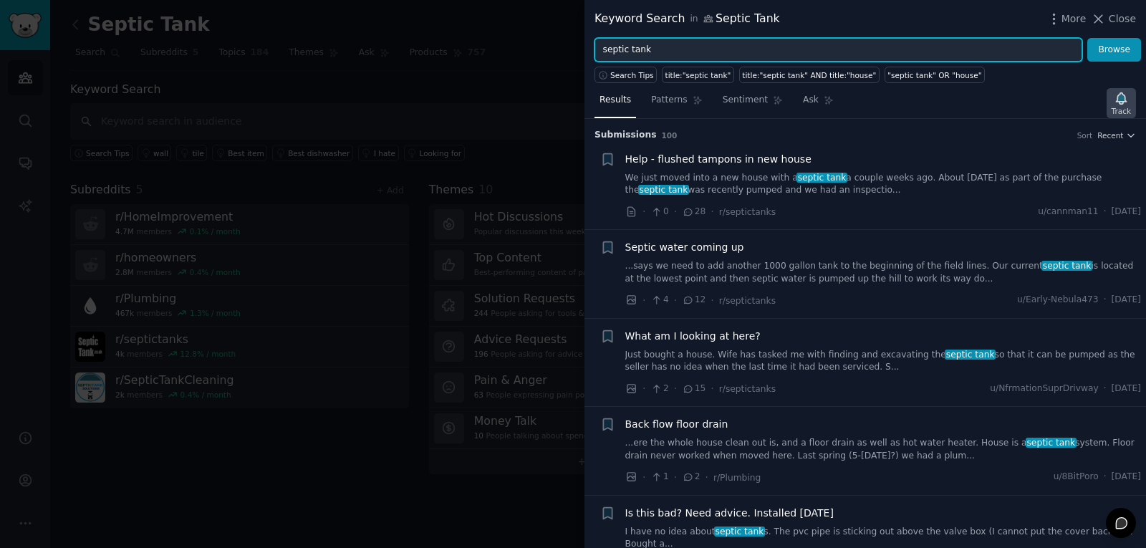
click at [1117, 98] on icon "button" at bounding box center [1121, 98] width 15 height 15
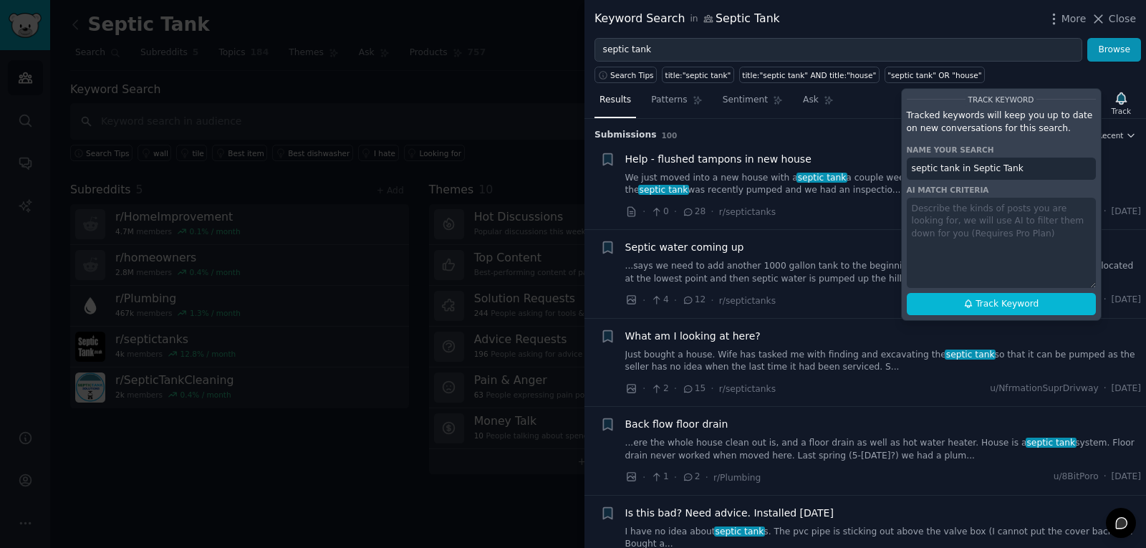
click at [969, 173] on input "septic tank in Septic Tank" at bounding box center [1001, 169] width 189 height 23
click at [987, 300] on span "Track Keyword" at bounding box center [1007, 304] width 63 height 13
type input "Septic Tank"
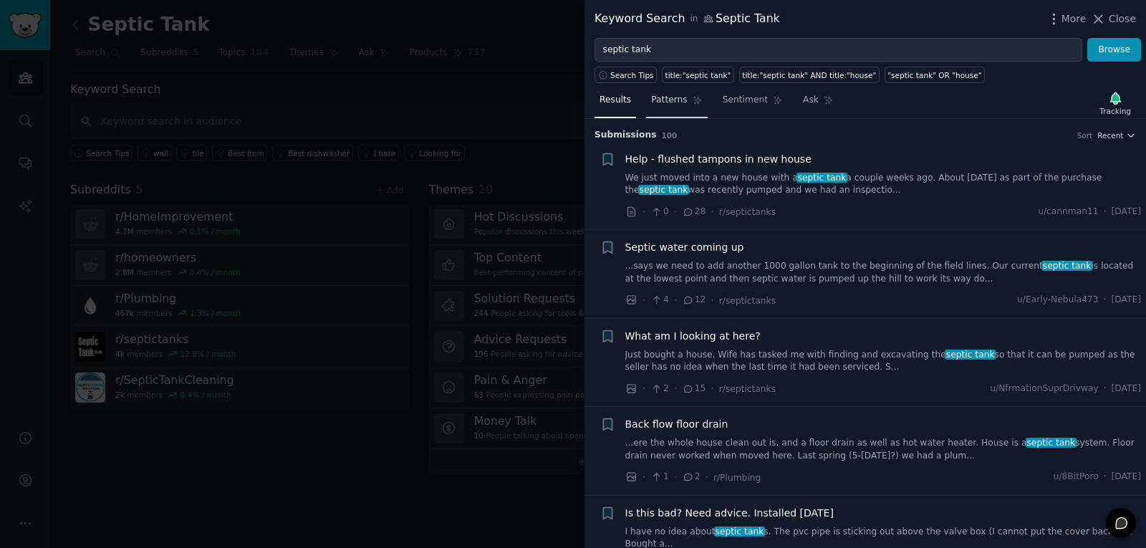
drag, startPoint x: 660, startPoint y: 98, endPoint x: 667, endPoint y: 102, distance: 8.4
click at [659, 98] on span "Patterns" at bounding box center [669, 100] width 36 height 13
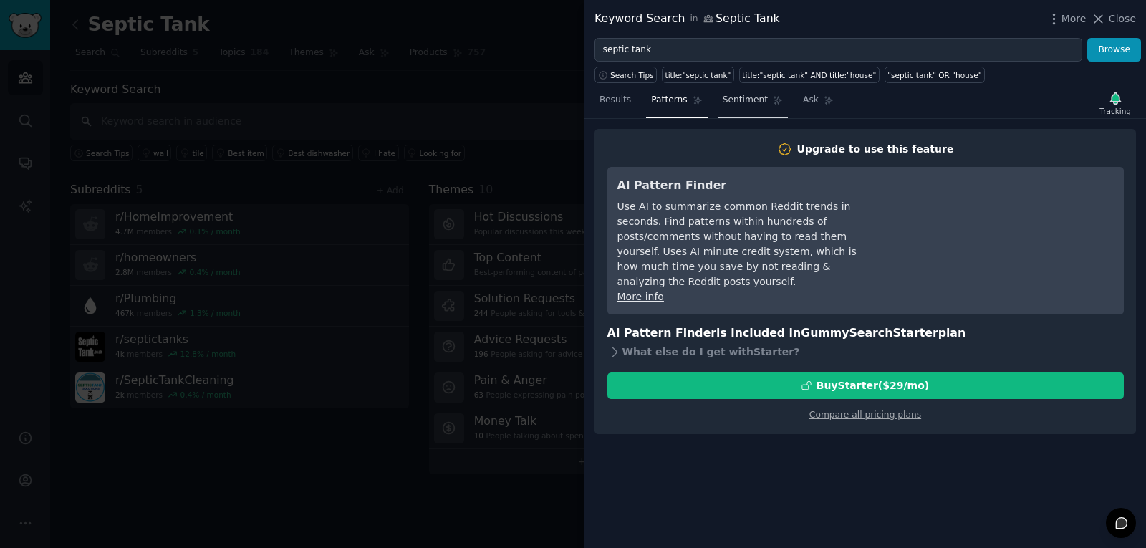
click at [723, 106] on span "Sentiment" at bounding box center [745, 100] width 45 height 13
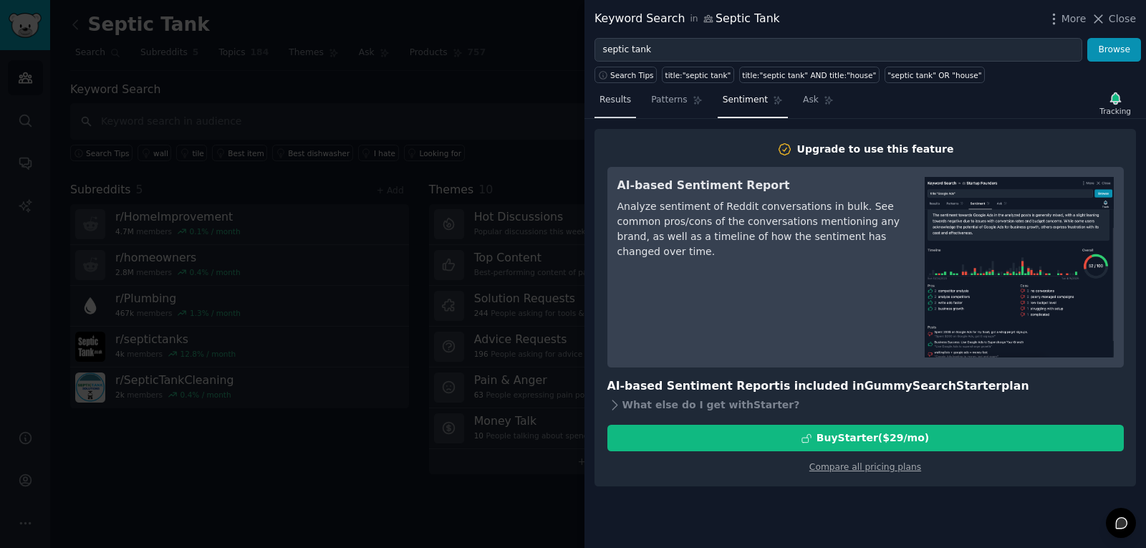
click at [620, 97] on span "Results" at bounding box center [616, 100] width 32 height 13
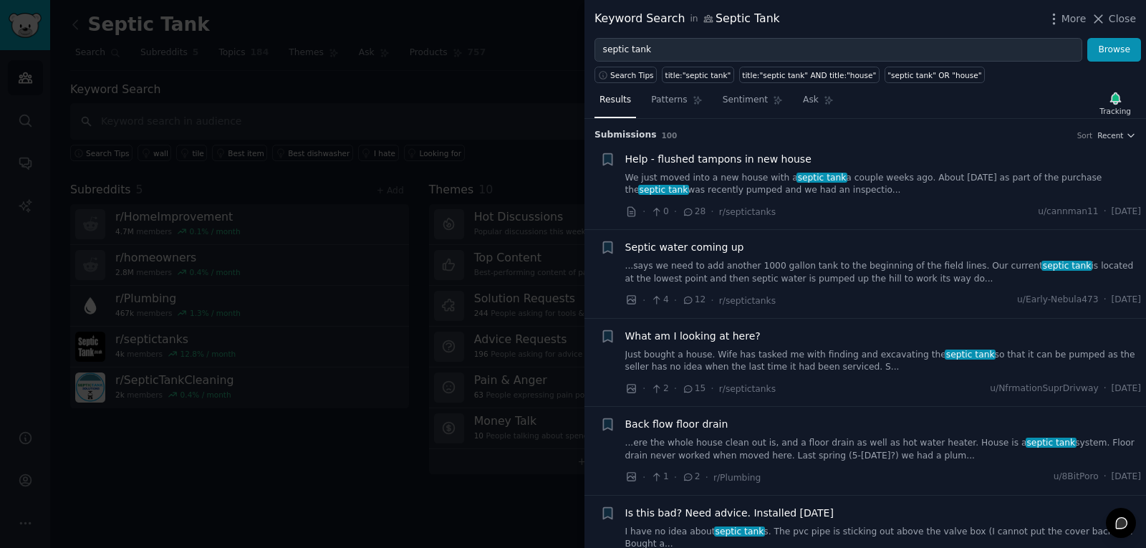
click at [520, 129] on div at bounding box center [573, 274] width 1146 height 548
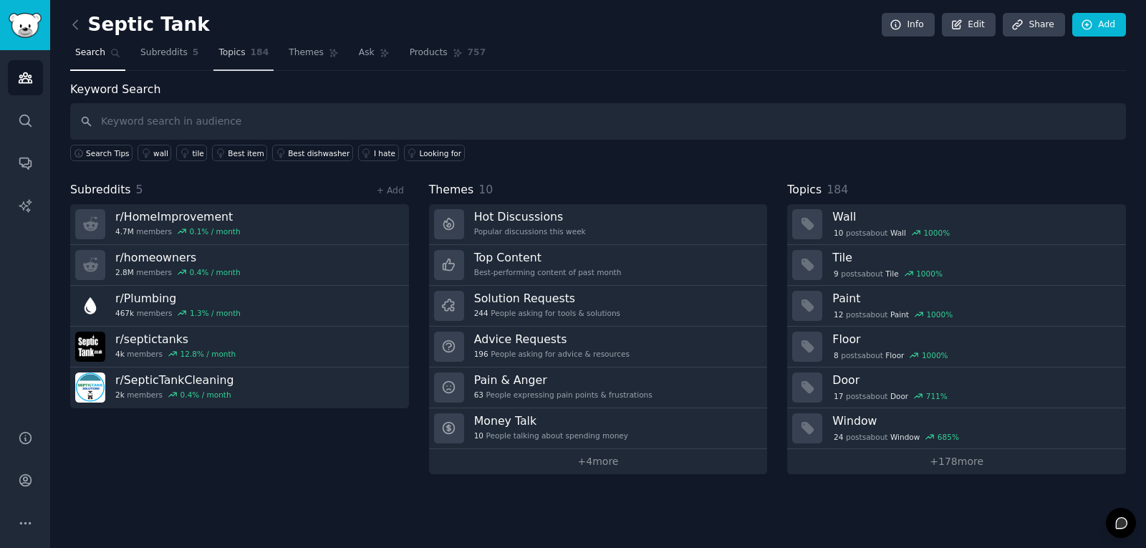
click at [213, 55] on link "Topics 184" at bounding box center [243, 56] width 60 height 29
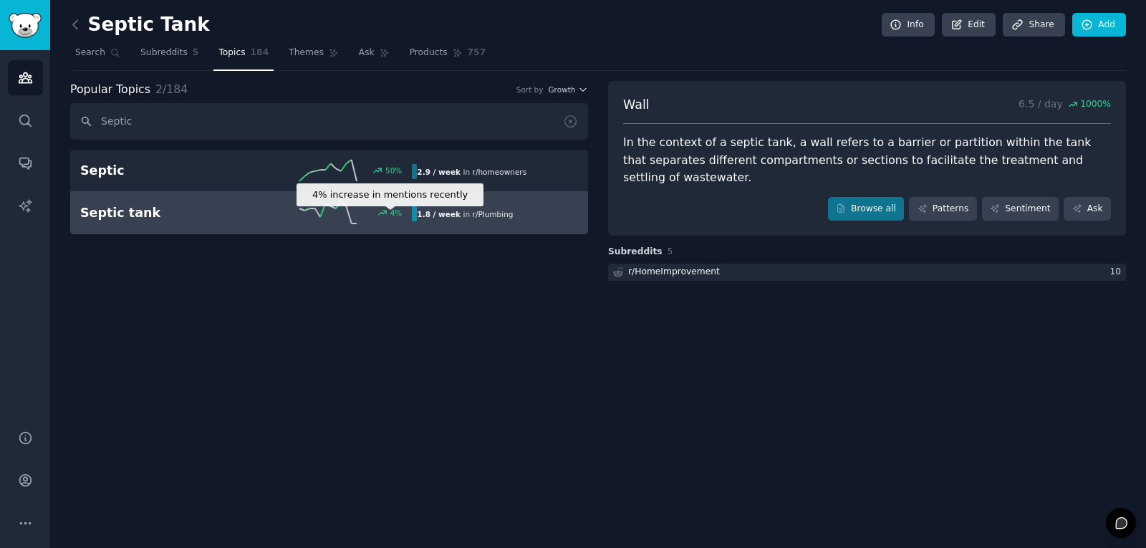
type input "Septic"
click at [393, 208] on div "4 %" at bounding box center [396, 213] width 12 height 10
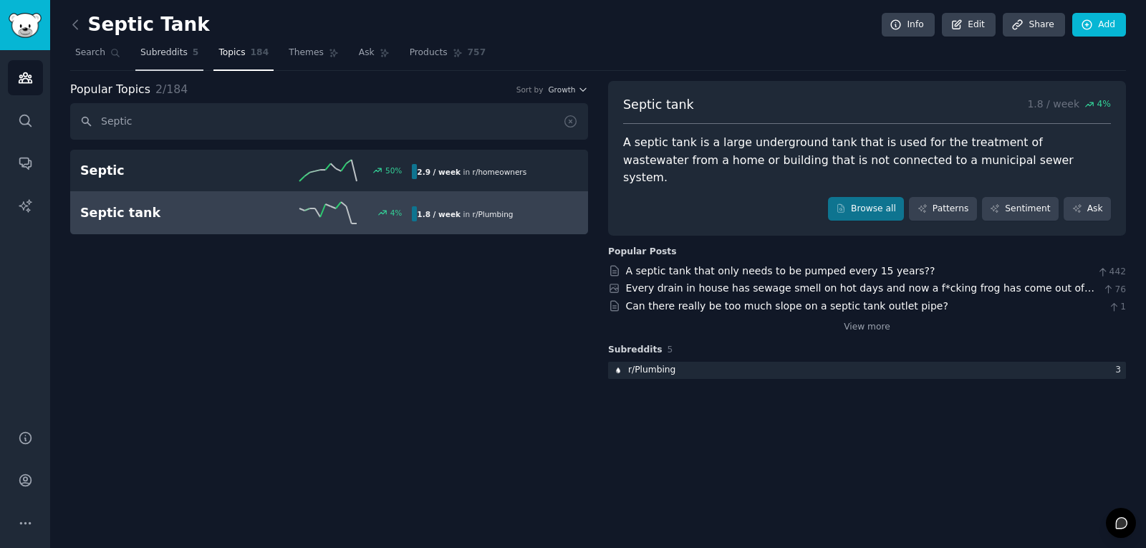
click at [138, 62] on link "Subreddits 5" at bounding box center [169, 56] width 68 height 29
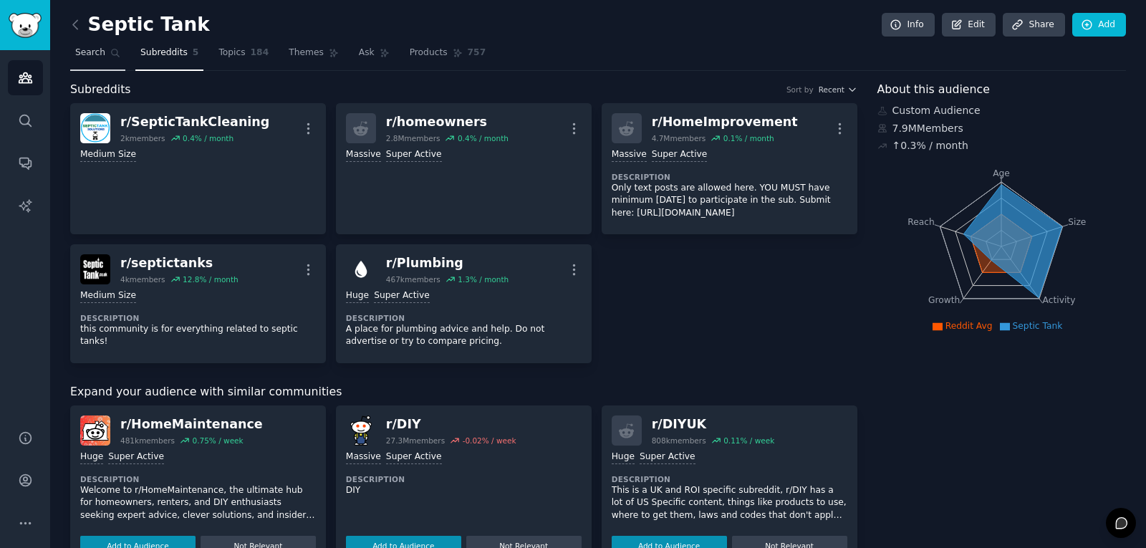
click at [87, 62] on link "Search" at bounding box center [97, 56] width 55 height 29
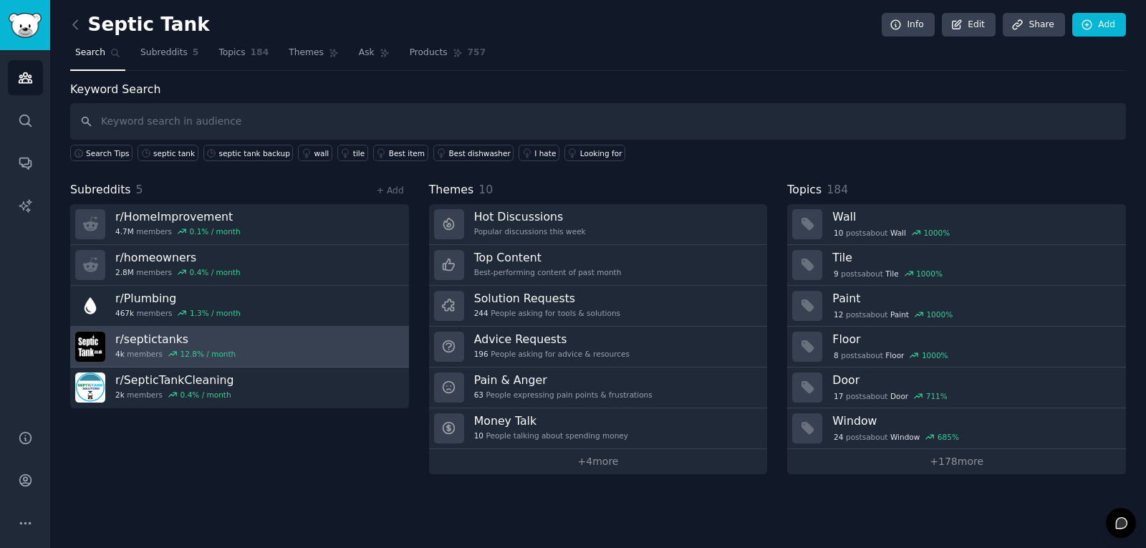
click at [288, 345] on link "r/ septictanks 4k members 12.8 % / month" at bounding box center [239, 347] width 339 height 41
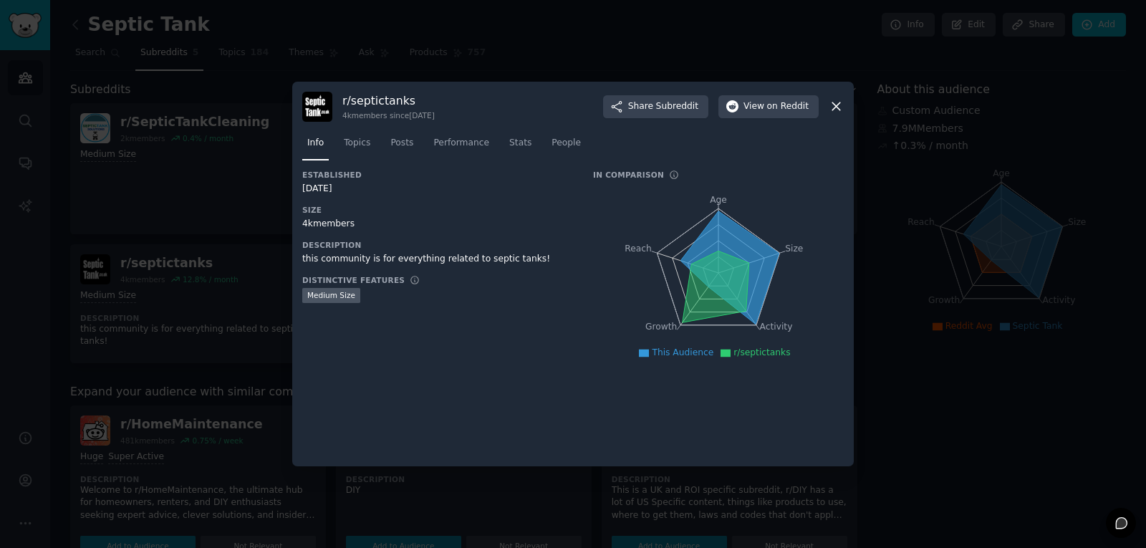
click at [831, 105] on icon at bounding box center [836, 106] width 15 height 15
click at [831, 105] on link "r/ HomeImprovement 4.7M members 0.1 % / month More Massive Super Active Descrip…" at bounding box center [730, 168] width 256 height 131
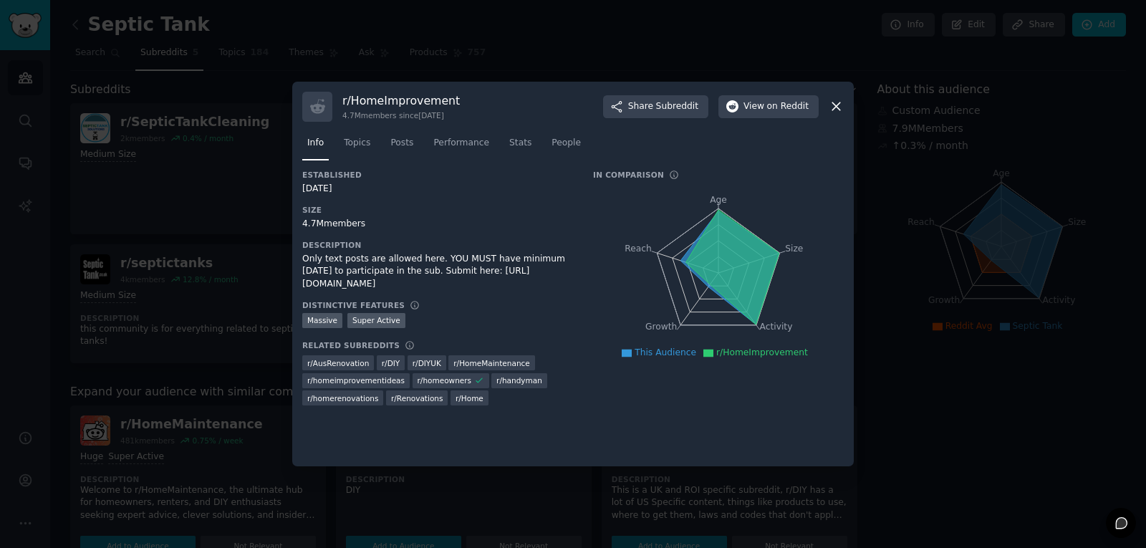
click at [832, 109] on icon at bounding box center [836, 106] width 15 height 15
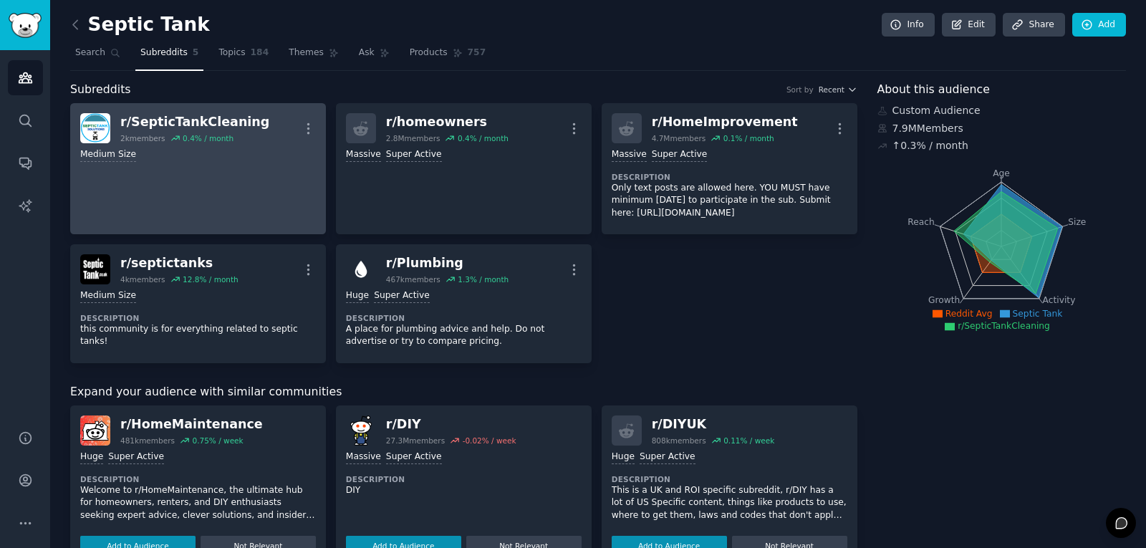
click at [239, 153] on div "Medium Size" at bounding box center [198, 155] width 236 height 14
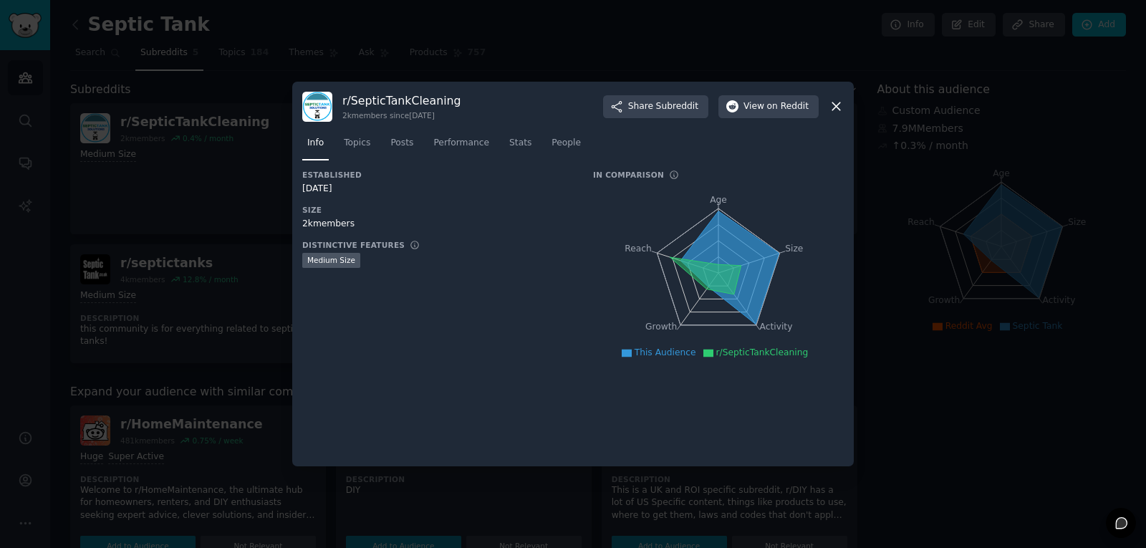
drag, startPoint x: 834, startPoint y: 105, endPoint x: 580, endPoint y: 145, distance: 256.7
click at [597, 149] on div "r/ SepticTankCleaning 2k members since 08/09/2023 Share Subreddit View on Reddi…" at bounding box center [573, 274] width 562 height 385
click at [402, 150] on link "Posts" at bounding box center [401, 146] width 33 height 29
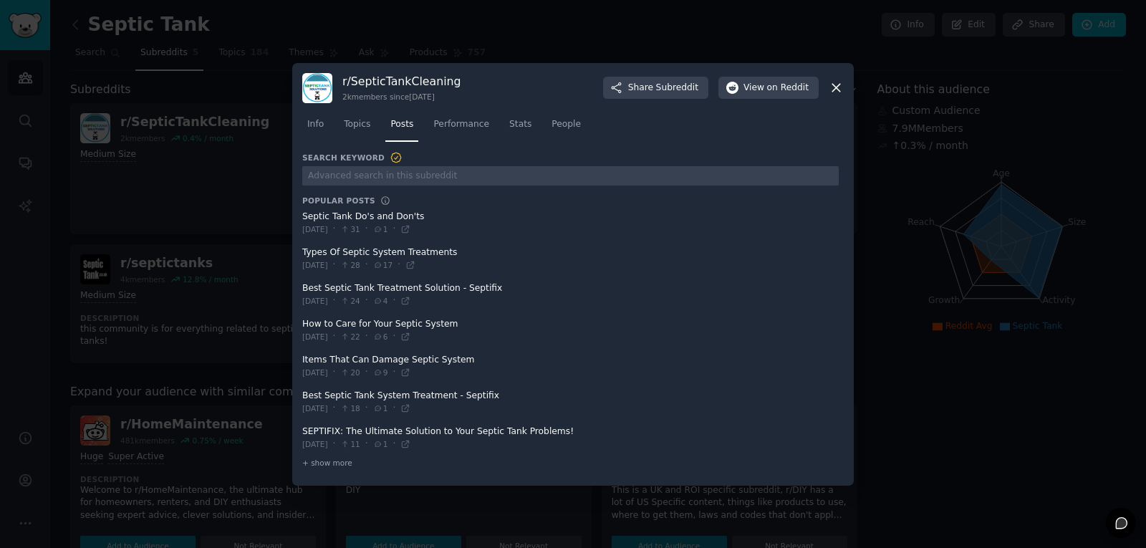
click at [830, 87] on icon at bounding box center [836, 87] width 15 height 15
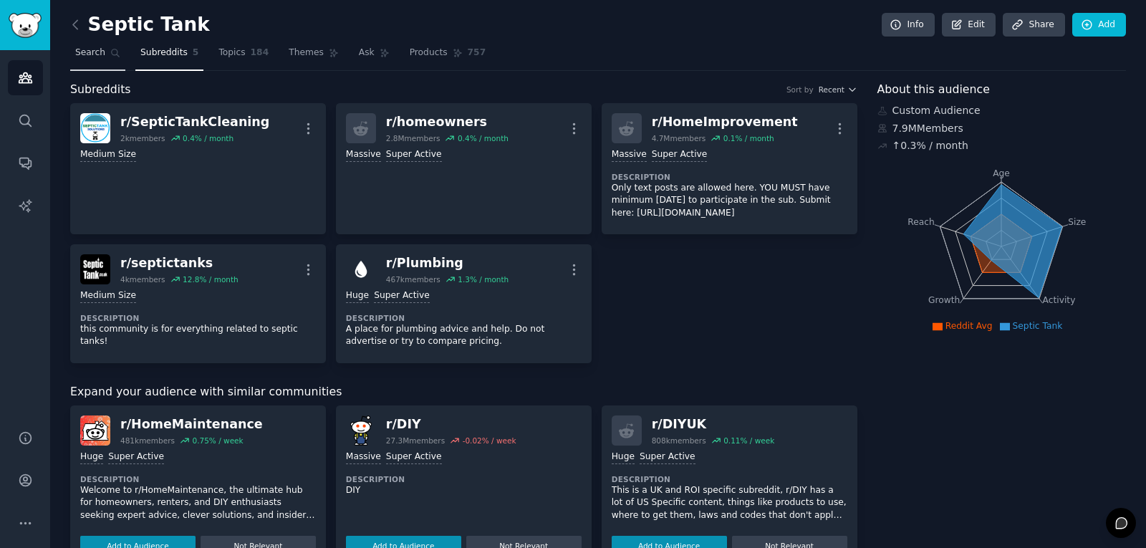
click at [101, 54] on span "Search" at bounding box center [90, 53] width 30 height 13
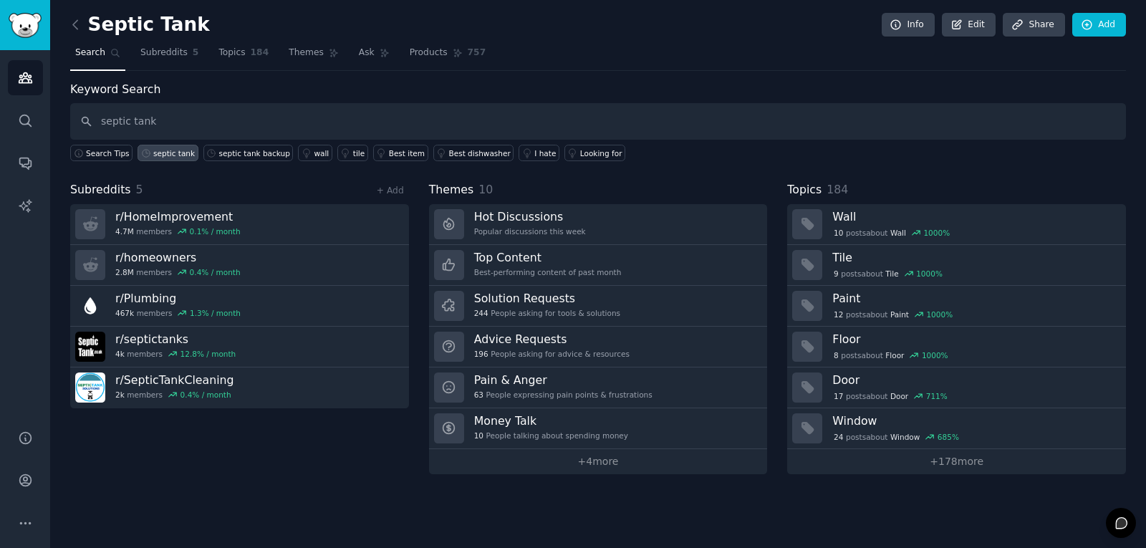
type input "septic tank"
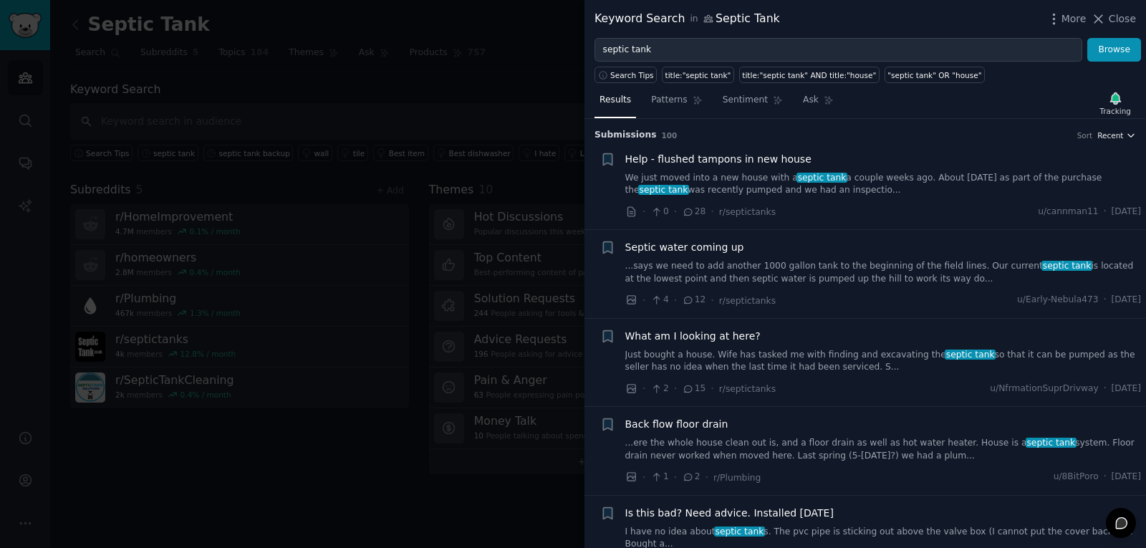
click at [1110, 135] on span "Recent" at bounding box center [1111, 135] width 26 height 10
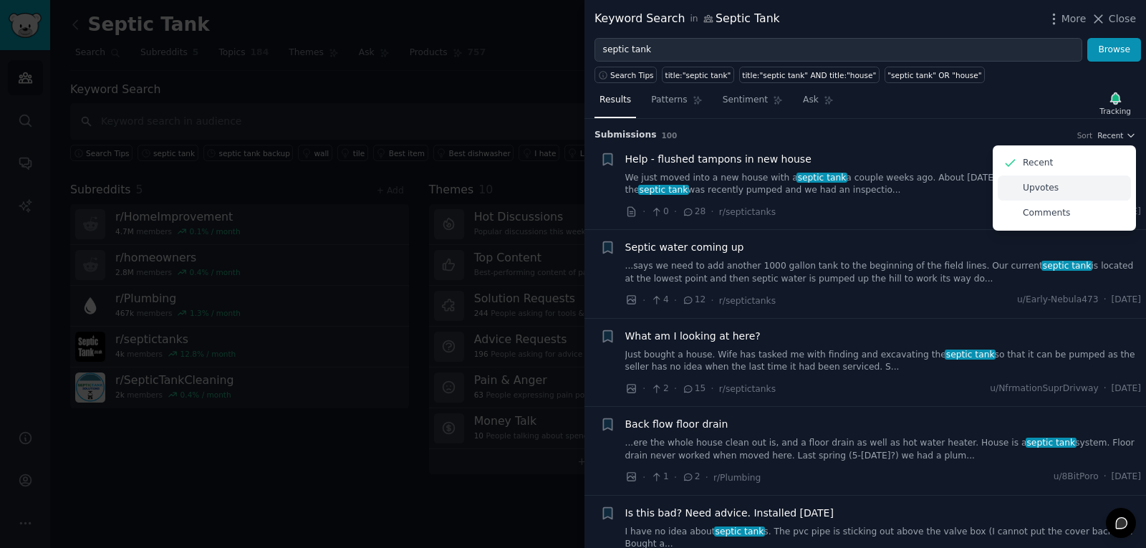
click at [1044, 183] on p "Upvotes" at bounding box center [1041, 188] width 36 height 13
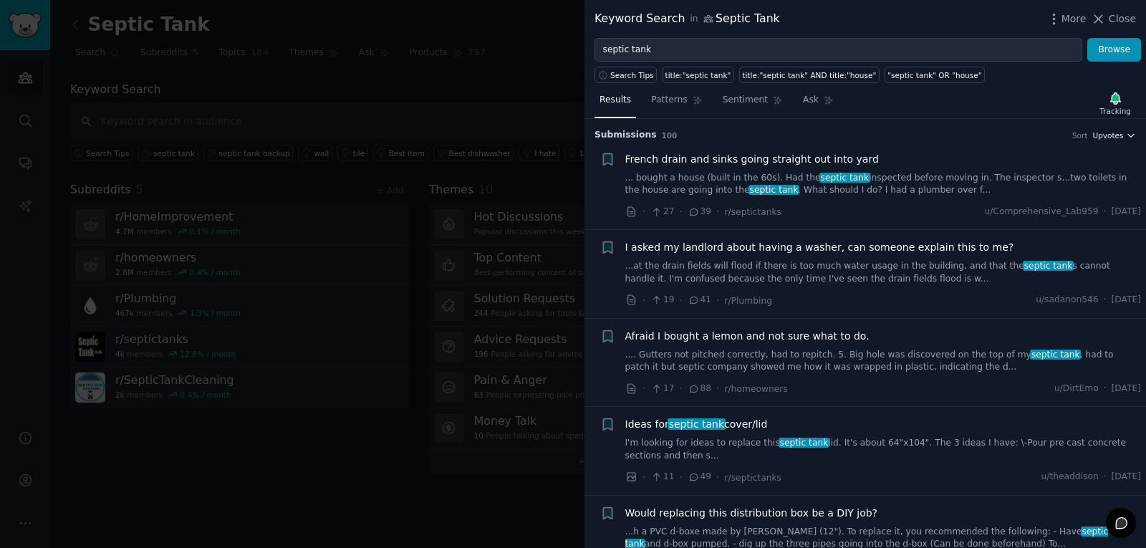
click at [1113, 137] on span "Upvotes" at bounding box center [1108, 135] width 31 height 10
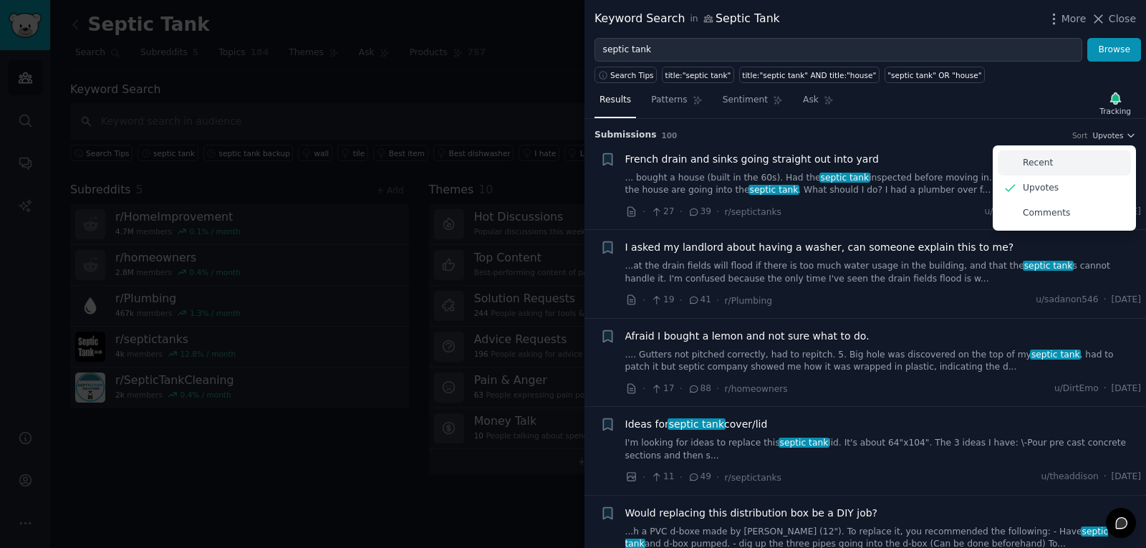
click at [1047, 158] on div "Recent" at bounding box center [1064, 162] width 133 height 25
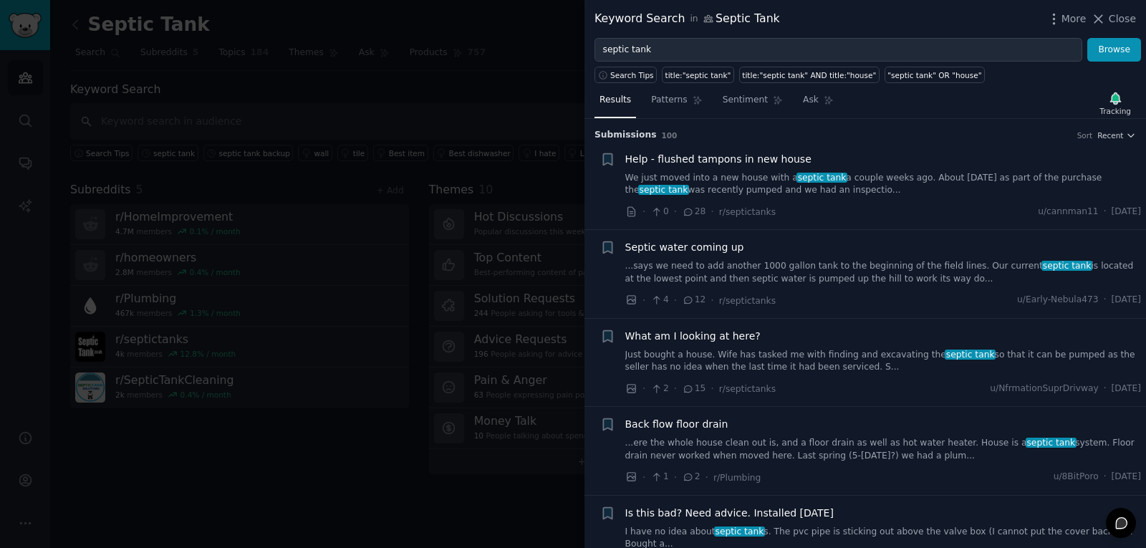
click at [544, 82] on div at bounding box center [573, 274] width 1146 height 548
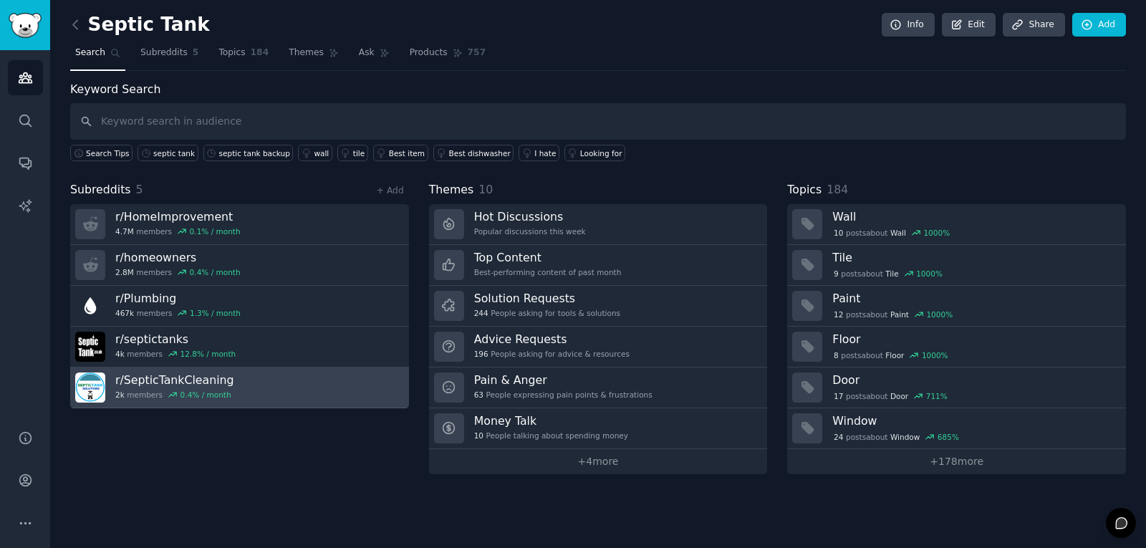
click at [171, 383] on h3 "r/ SepticTankCleaning" at bounding box center [174, 380] width 119 height 15
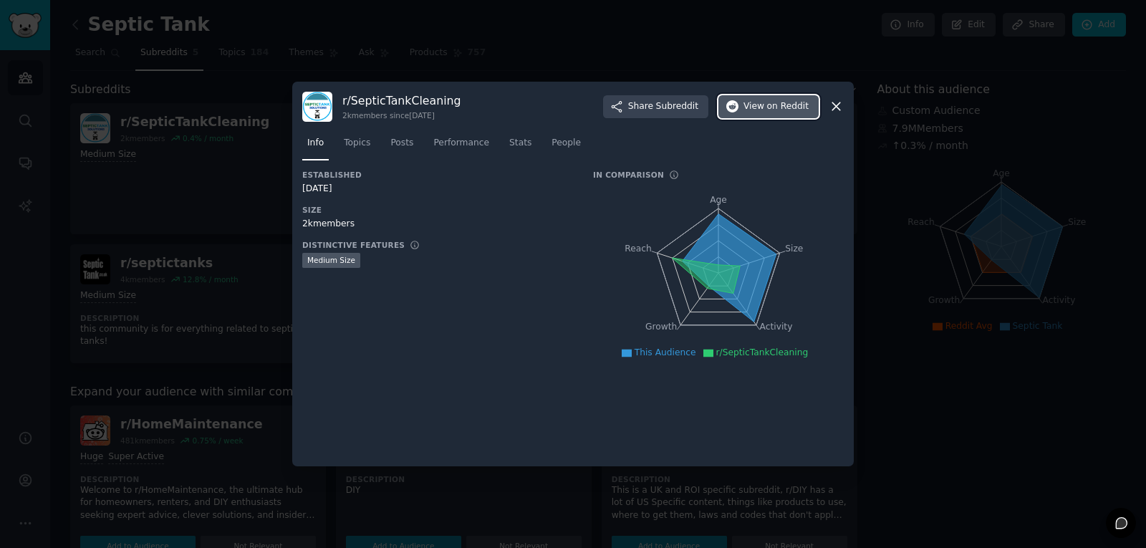
click at [746, 105] on button "View on Reddit" at bounding box center [769, 106] width 100 height 23
click at [547, 149] on link "People" at bounding box center [566, 146] width 39 height 29
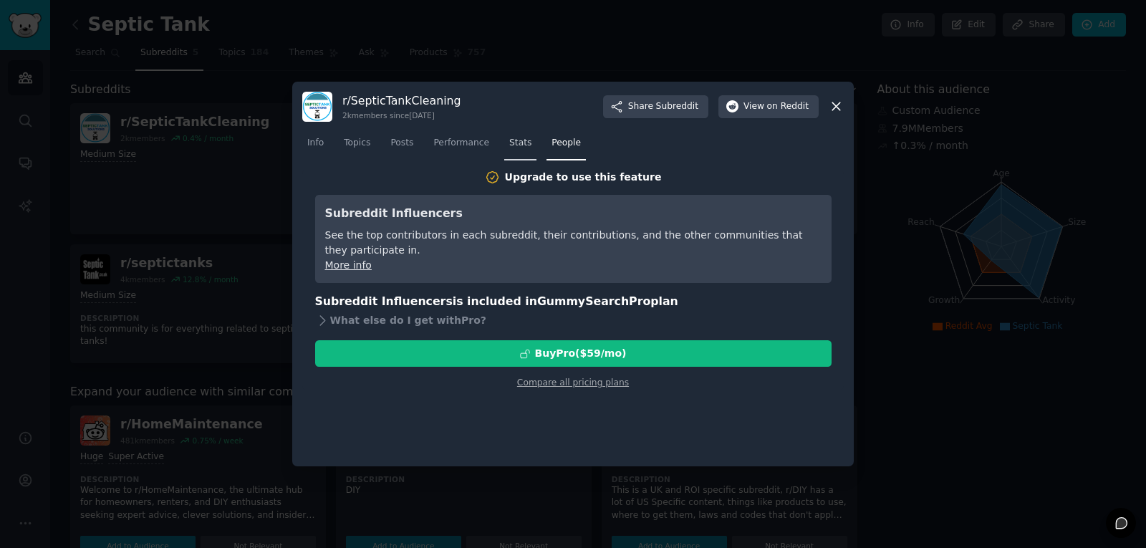
click at [514, 147] on span "Stats" at bounding box center [520, 143] width 22 height 13
click at [484, 144] on link "Performance" at bounding box center [461, 146] width 66 height 29
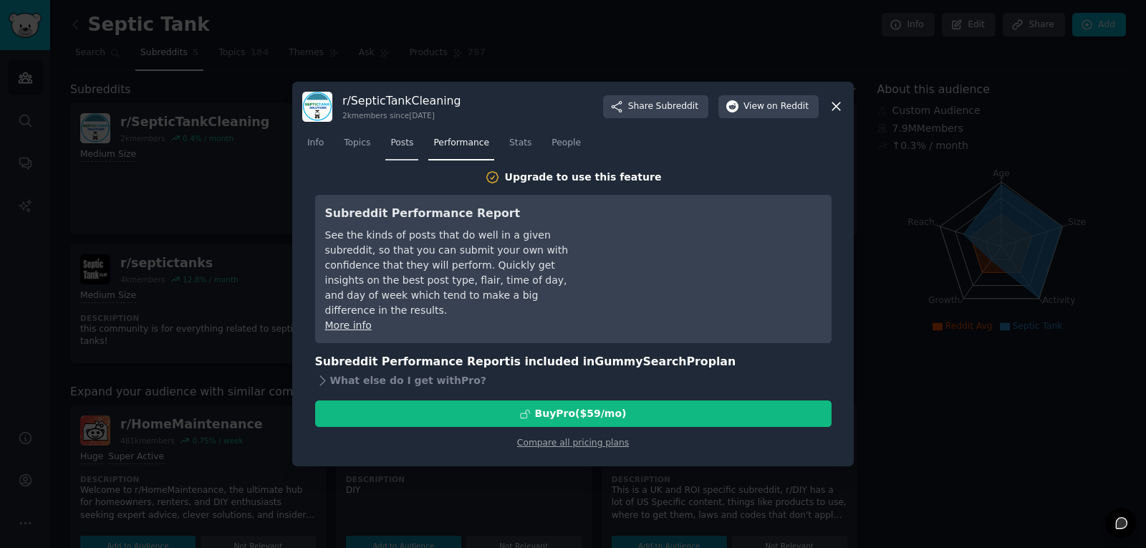
click at [398, 150] on link "Posts" at bounding box center [401, 146] width 33 height 29
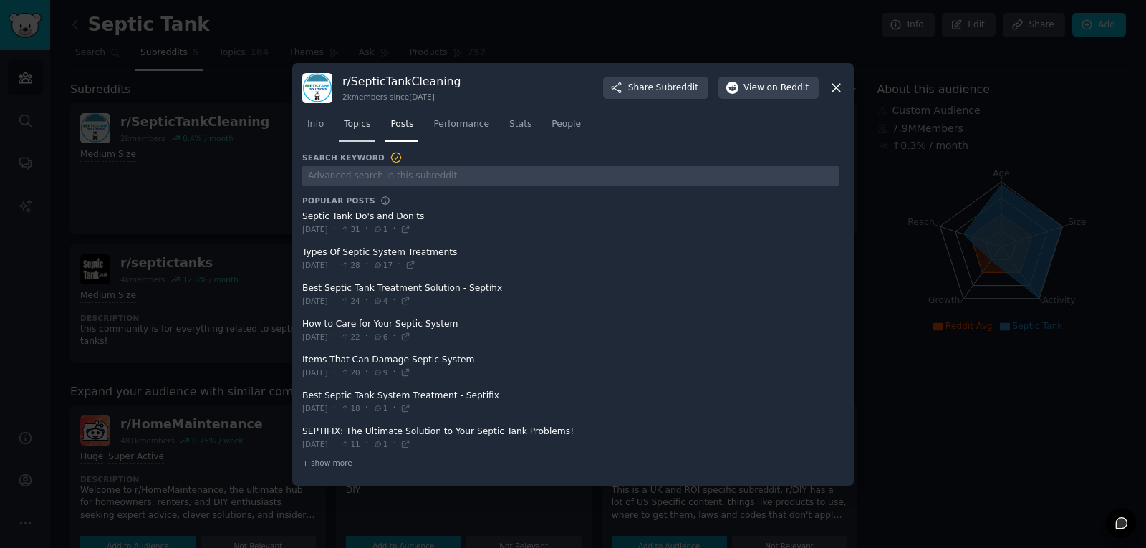
click at [357, 124] on span "Topics" at bounding box center [357, 124] width 27 height 13
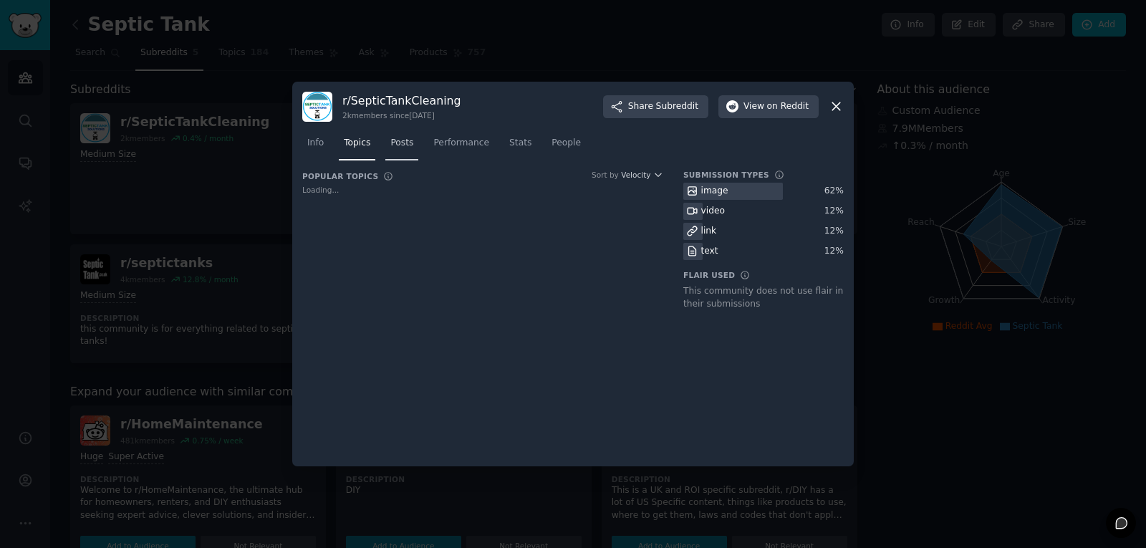
click at [395, 136] on link "Posts" at bounding box center [401, 146] width 33 height 29
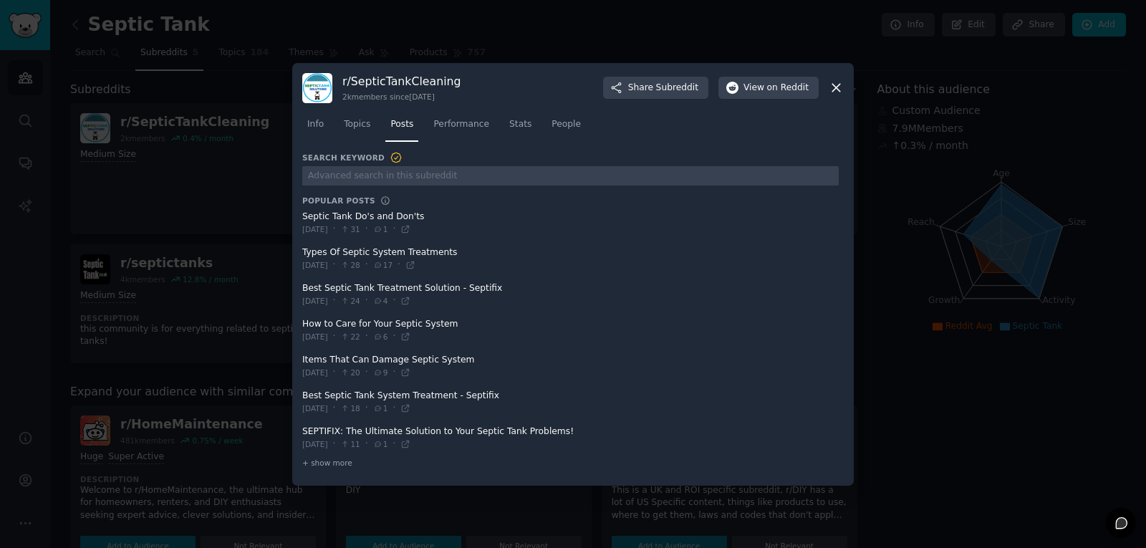
drag, startPoint x: 358, startPoint y: 220, endPoint x: 347, endPoint y: 220, distance: 10.7
click at [347, 220] on span at bounding box center [570, 223] width 537 height 35
click at [409, 231] on icon at bounding box center [406, 229] width 6 height 6
